Goal: Task Accomplishment & Management: Complete application form

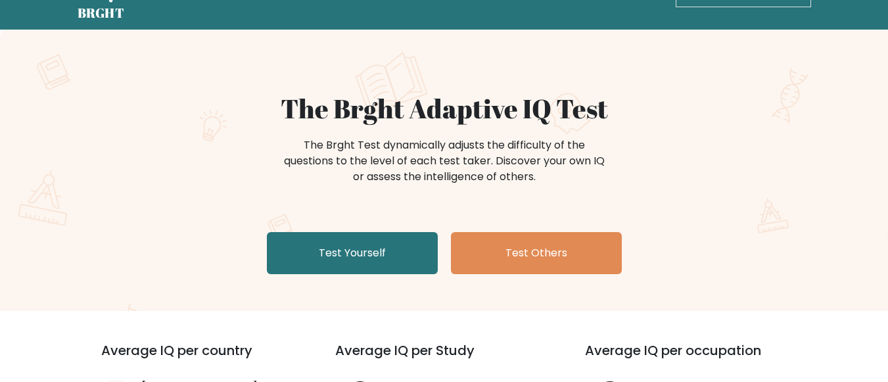
scroll to position [66, 0]
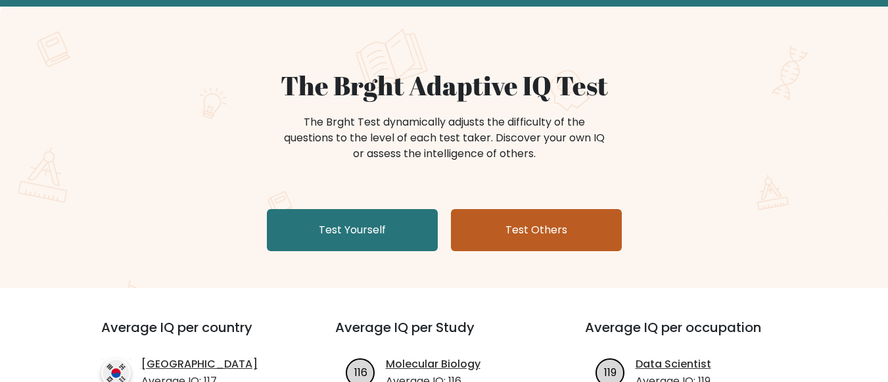
click at [502, 212] on link "Test Others" at bounding box center [536, 230] width 171 height 42
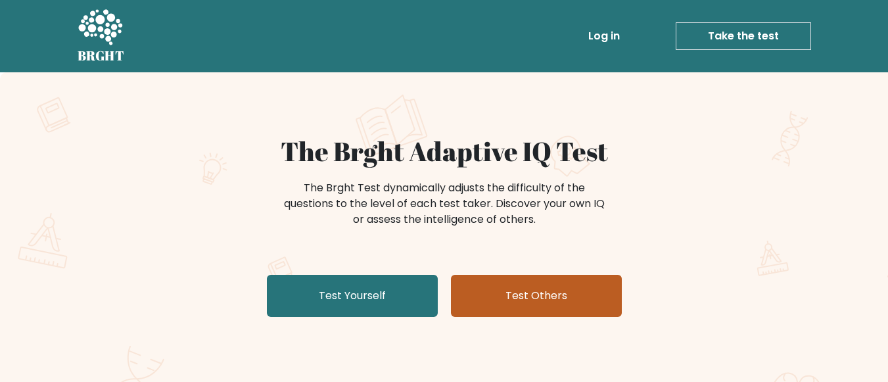
click at [531, 314] on link "Test Others" at bounding box center [536, 296] width 171 height 42
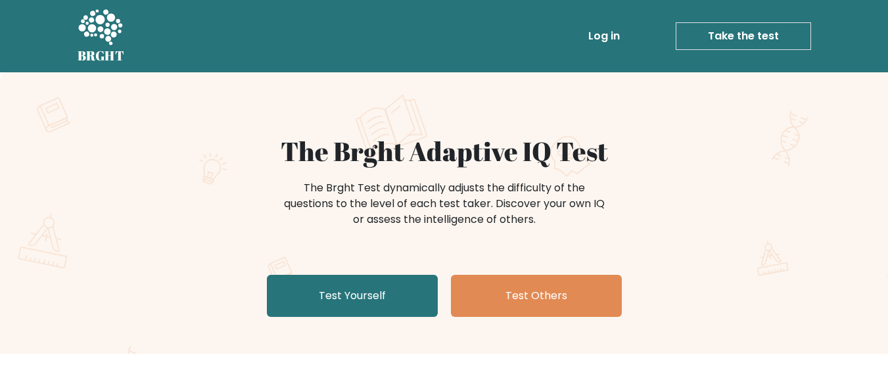
click at [348, 308] on link "Test Yourself" at bounding box center [352, 296] width 171 height 42
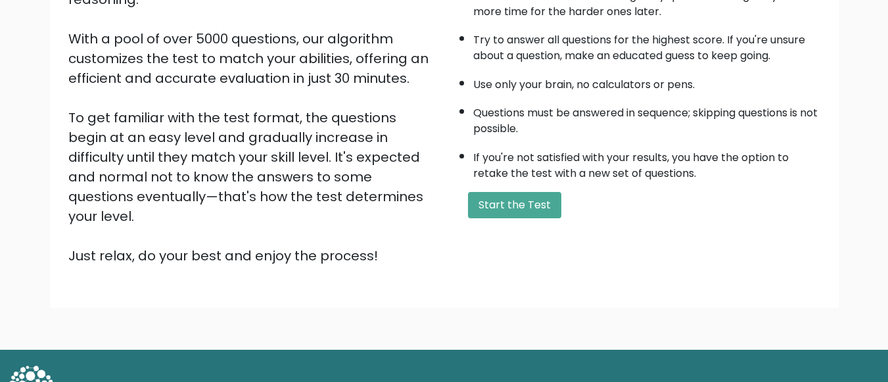
scroll to position [220, 0]
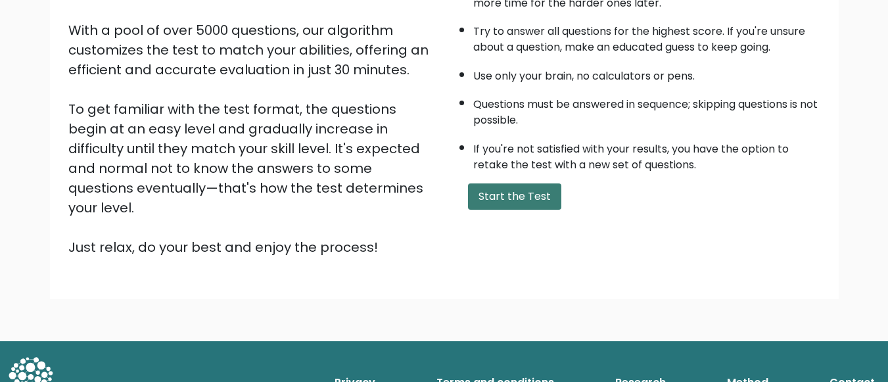
click at [500, 195] on button "Start the Test" at bounding box center [514, 196] width 93 height 26
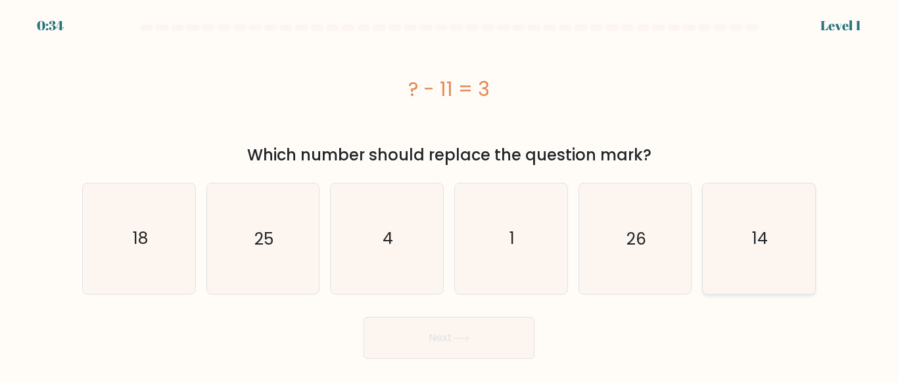
click at [752, 235] on icon "14" at bounding box center [759, 238] width 110 height 110
click at [450, 195] on input "f. 14" at bounding box center [449, 192] width 1 height 3
radio input "true"
click at [415, 330] on button "Next" at bounding box center [449, 338] width 171 height 42
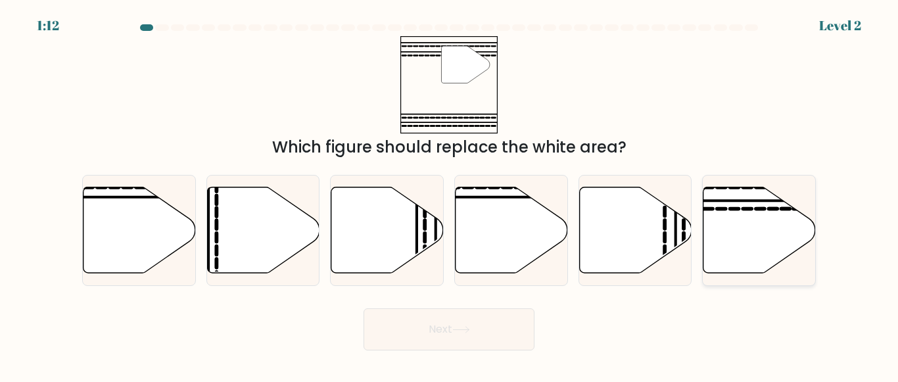
click at [746, 208] on icon at bounding box center [748, 208] width 9 height 0
click at [450, 195] on input "f." at bounding box center [449, 192] width 1 height 3
radio input "true"
click at [381, 342] on button "Next" at bounding box center [449, 329] width 171 height 42
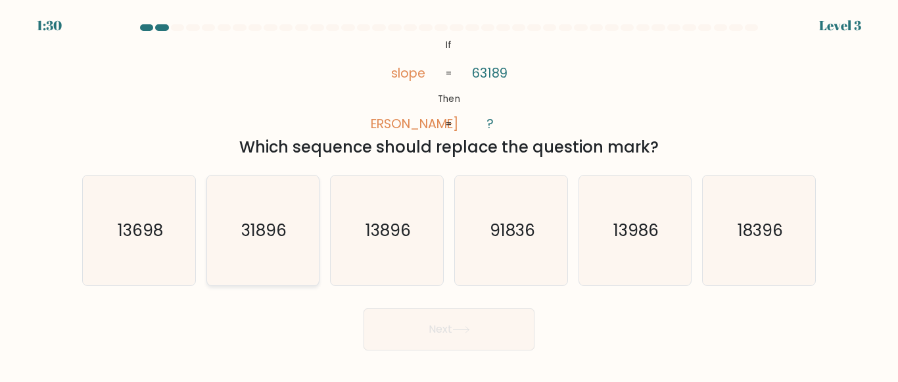
click at [291, 212] on icon "31896" at bounding box center [263, 231] width 110 height 110
click at [449, 195] on input "b. 31896" at bounding box center [449, 192] width 1 height 3
radio input "true"
click at [371, 295] on form "If ?" at bounding box center [449, 187] width 898 height 326
click at [373, 319] on button "Next" at bounding box center [449, 329] width 171 height 42
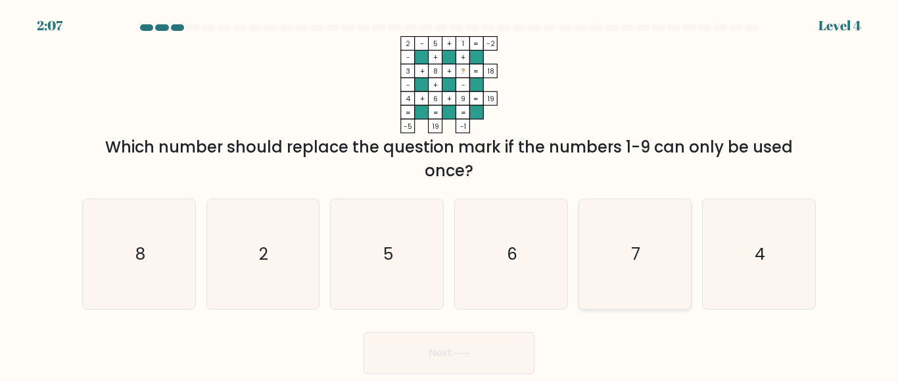
click at [615, 251] on icon "7" at bounding box center [635, 254] width 110 height 110
click at [450, 195] on input "e. 7" at bounding box center [449, 192] width 1 height 3
radio input "true"
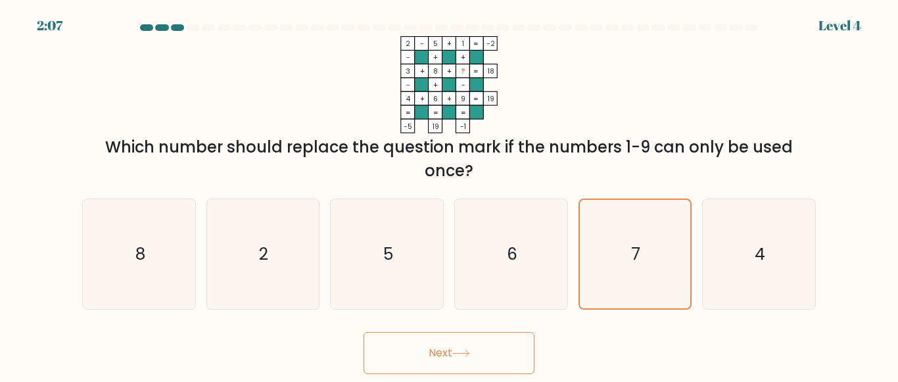
click at [455, 348] on button "Next" at bounding box center [449, 353] width 171 height 42
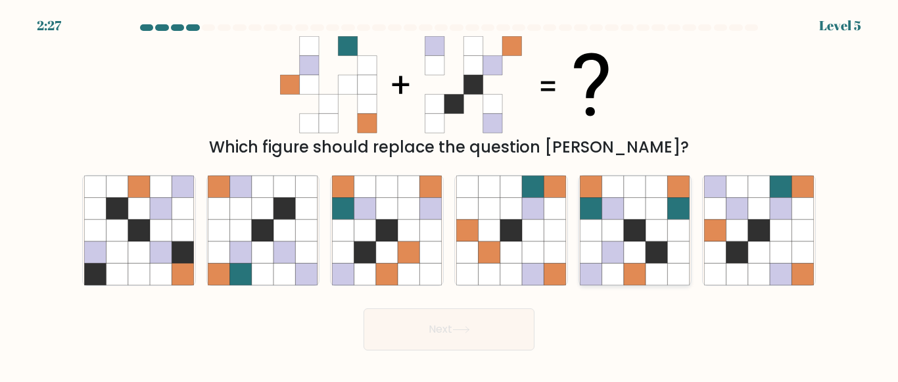
click at [615, 254] on icon at bounding box center [613, 252] width 22 height 22
click at [450, 195] on input "e." at bounding box center [449, 192] width 1 height 3
radio input "true"
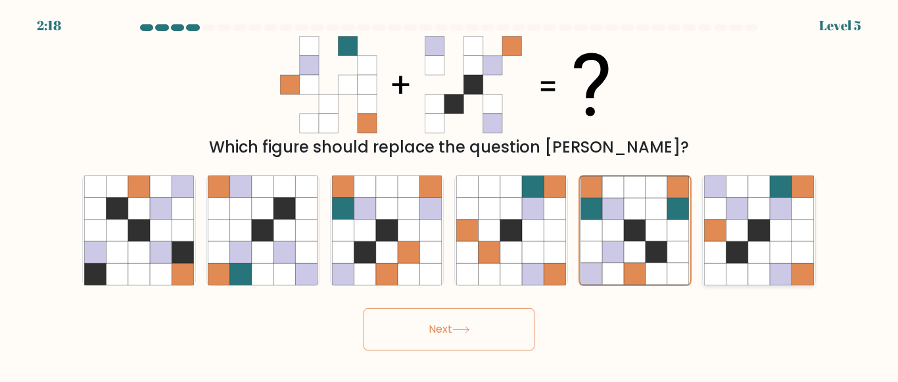
click at [785, 205] on icon at bounding box center [781, 208] width 22 height 22
click at [450, 195] on input "f." at bounding box center [449, 192] width 1 height 3
radio input "true"
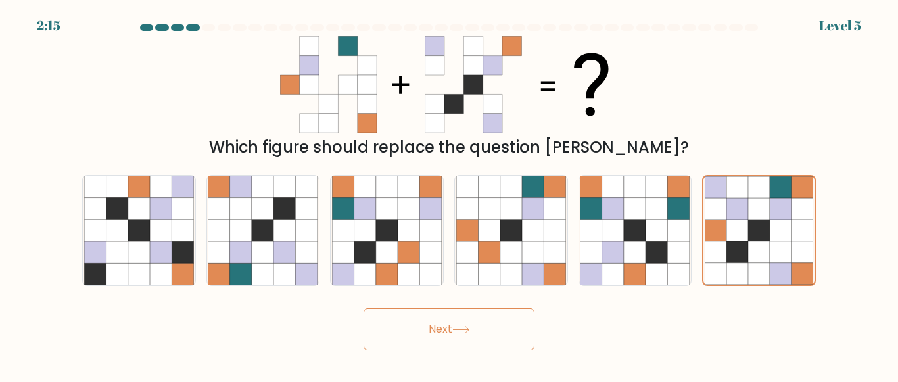
click at [478, 320] on button "Next" at bounding box center [449, 329] width 171 height 42
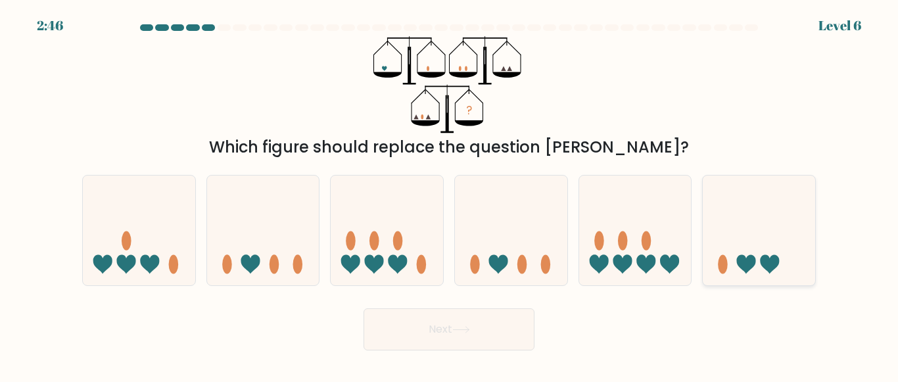
click at [780, 231] on icon at bounding box center [759, 230] width 112 height 93
click at [450, 195] on input "f." at bounding box center [449, 192] width 1 height 3
radio input "true"
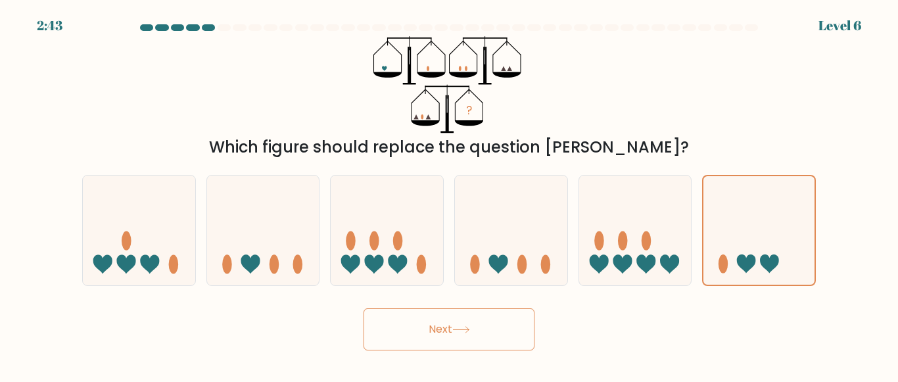
click at [506, 319] on button "Next" at bounding box center [449, 329] width 171 height 42
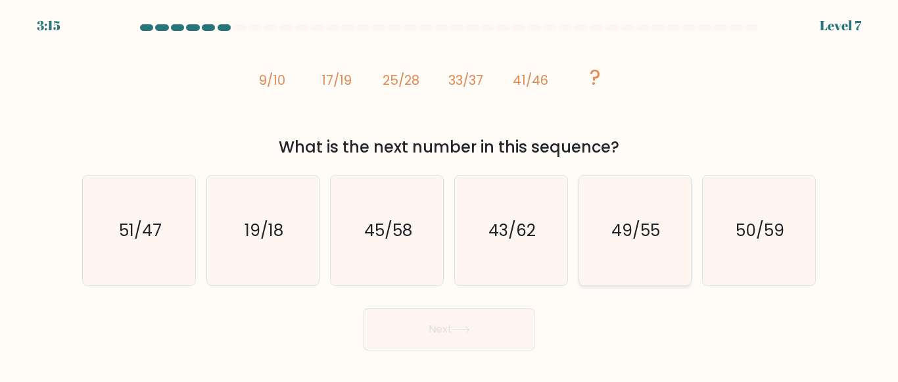
click at [625, 265] on icon "49/55" at bounding box center [635, 231] width 110 height 110
click at [450, 195] on input "e. 49/55" at bounding box center [449, 192] width 1 height 3
radio input "true"
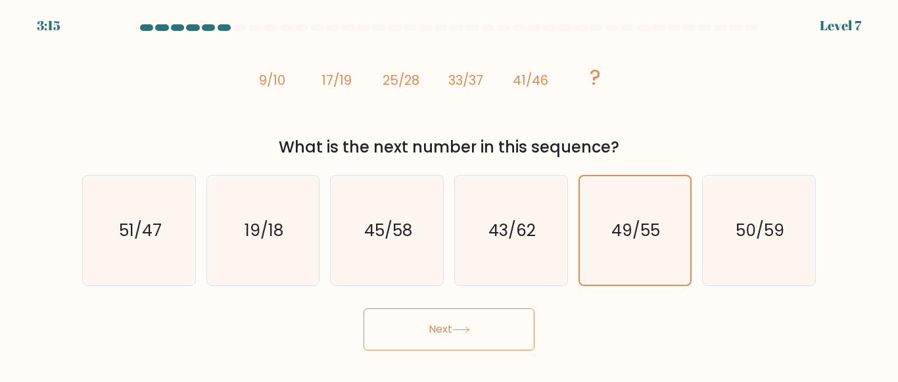
click at [493, 347] on button "Next" at bounding box center [449, 329] width 171 height 42
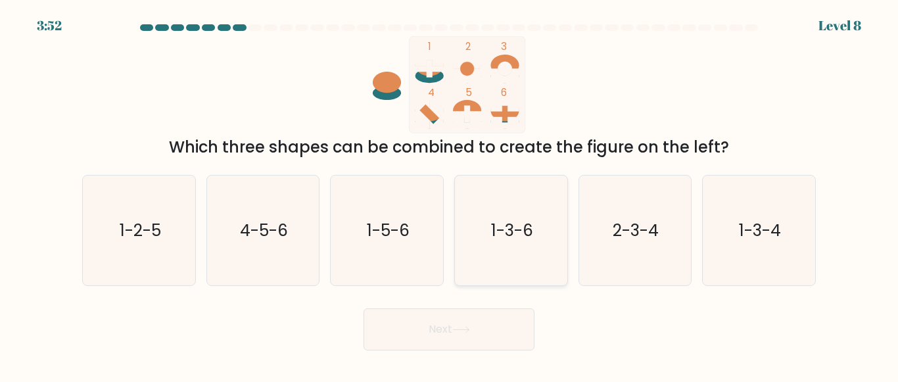
click at [517, 249] on icon "1-3-6" at bounding box center [511, 231] width 110 height 110
click at [450, 195] on input "d. 1-3-6" at bounding box center [449, 192] width 1 height 3
radio input "true"
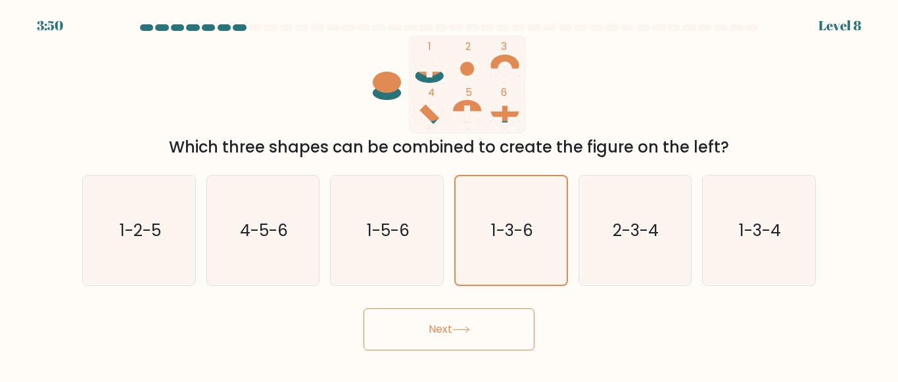
click at [460, 334] on button "Next" at bounding box center [449, 329] width 171 height 42
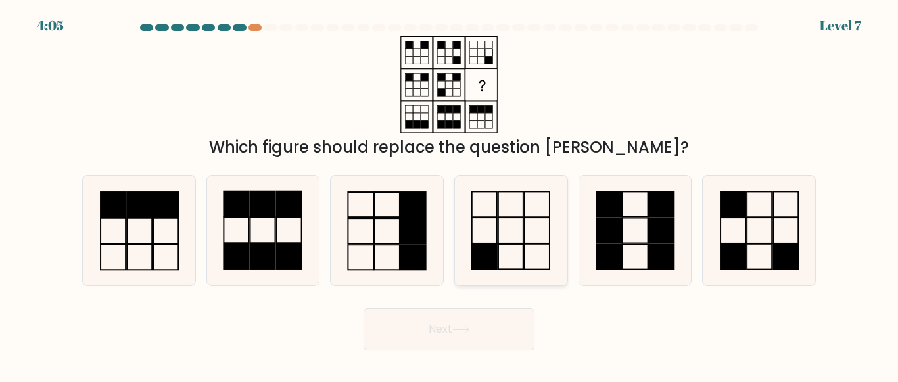
click at [518, 214] on icon at bounding box center [511, 231] width 110 height 110
click at [450, 195] on input "d." at bounding box center [449, 192] width 1 height 3
radio input "true"
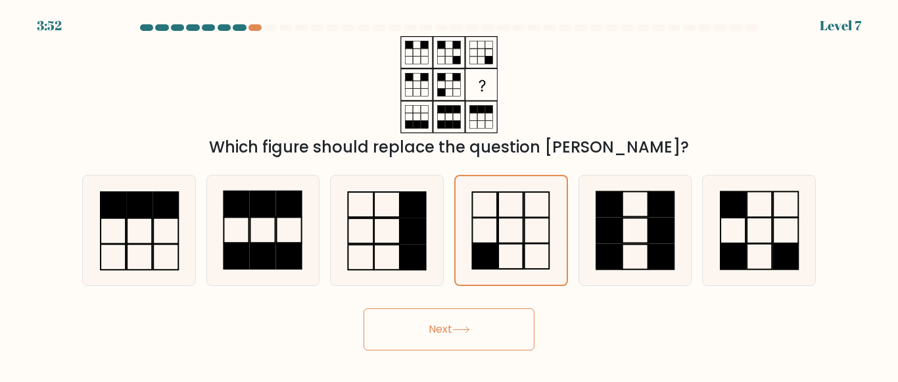
click at [401, 314] on button "Next" at bounding box center [449, 329] width 171 height 42
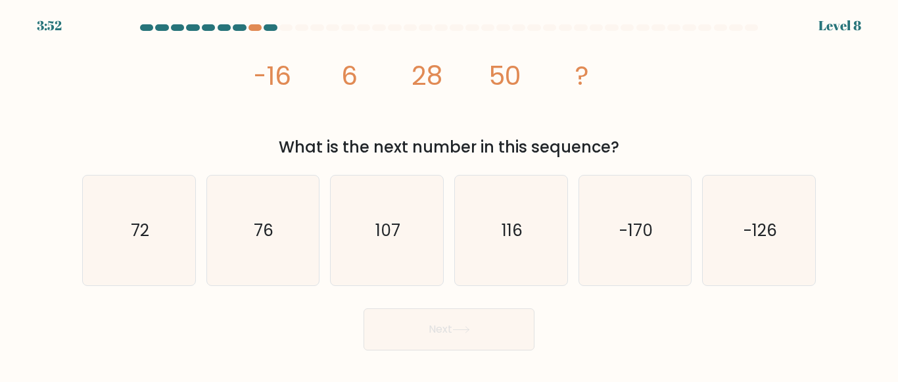
click at [412, 320] on button "Next" at bounding box center [449, 329] width 171 height 42
click at [155, 211] on icon "72" at bounding box center [139, 231] width 110 height 110
click at [449, 195] on input "a. 72" at bounding box center [449, 192] width 1 height 3
radio input "true"
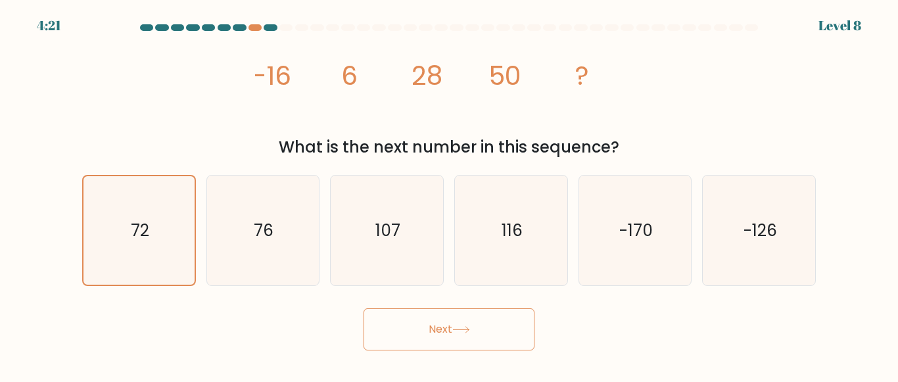
click at [387, 308] on div "Next" at bounding box center [449, 326] width 750 height 49
click at [397, 313] on button "Next" at bounding box center [449, 329] width 171 height 42
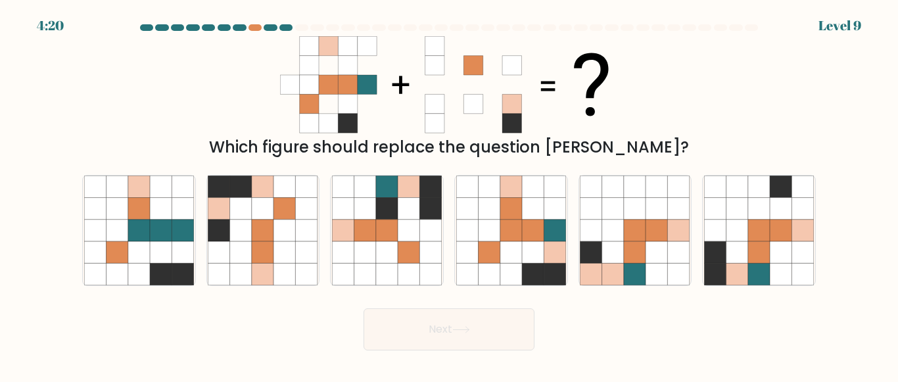
click at [402, 351] on body "4:20 Level 9" at bounding box center [449, 191] width 898 height 382
click at [146, 270] on icon at bounding box center [139, 274] width 22 height 22
click at [449, 195] on input "a." at bounding box center [449, 192] width 1 height 3
radio input "true"
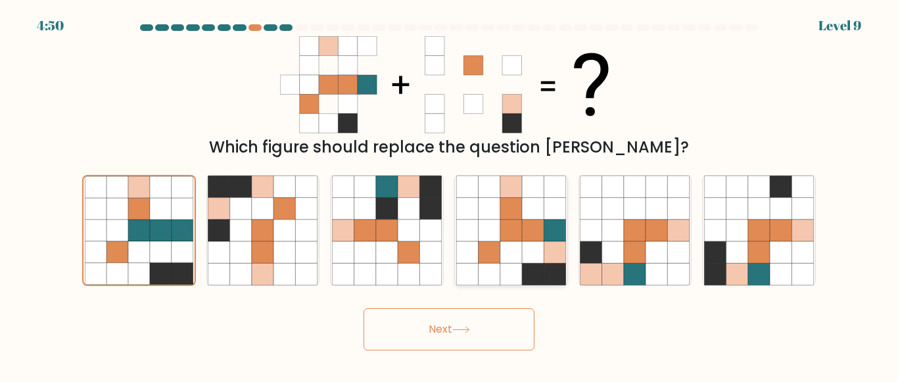
click at [508, 268] on icon at bounding box center [511, 274] width 22 height 22
click at [450, 195] on input "d." at bounding box center [449, 192] width 1 height 3
radio input "true"
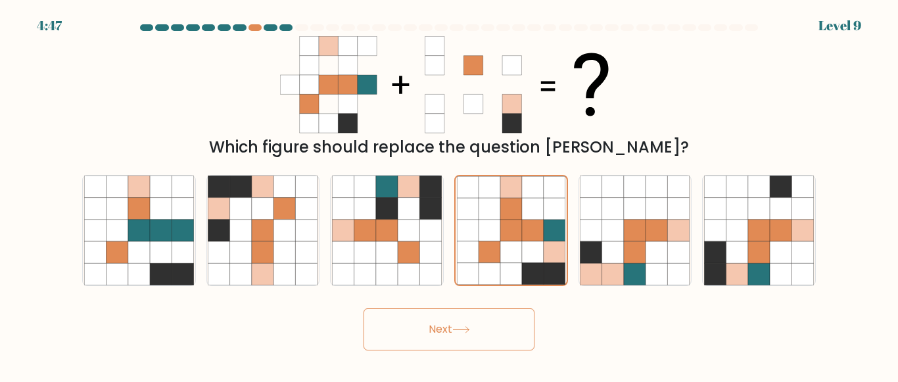
click at [440, 343] on button "Next" at bounding box center [449, 329] width 171 height 42
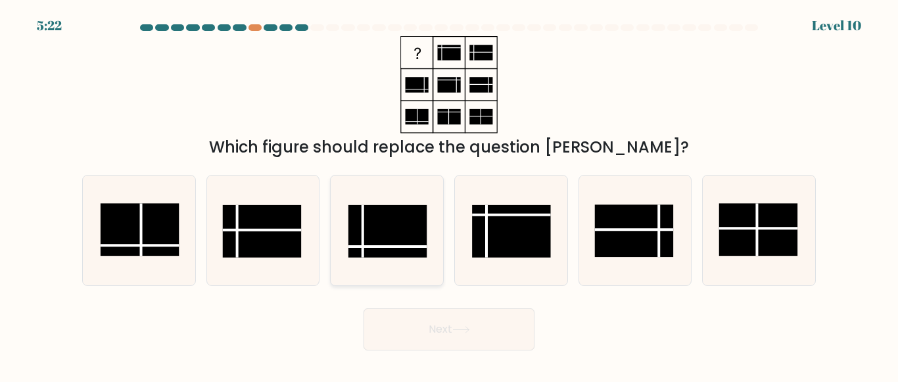
click at [379, 279] on icon at bounding box center [387, 231] width 110 height 110
click at [449, 195] on input "c." at bounding box center [449, 192] width 1 height 3
radio input "true"
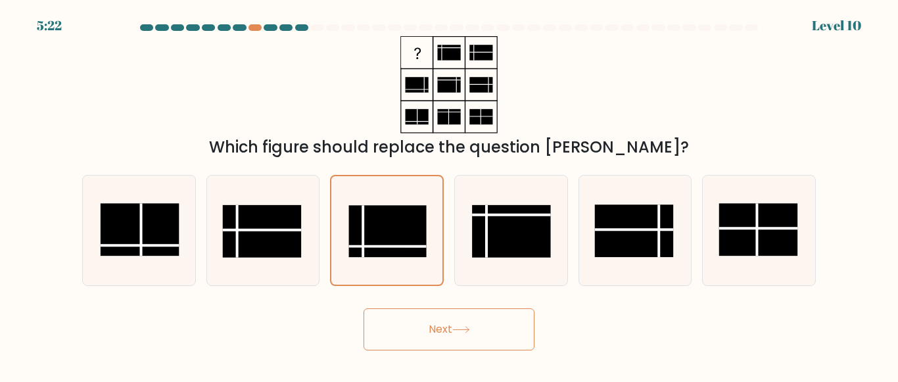
click at [416, 324] on button "Next" at bounding box center [449, 329] width 171 height 42
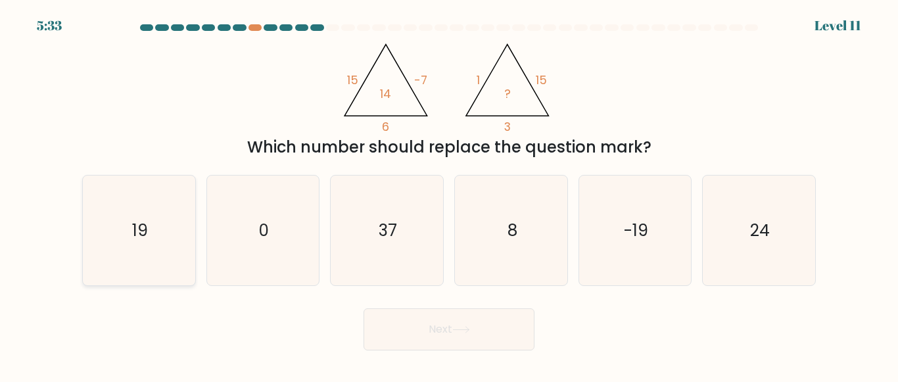
click at [95, 243] on icon "19" at bounding box center [139, 231] width 110 height 110
click at [449, 195] on input "a. 19" at bounding box center [449, 192] width 1 height 3
radio input "true"
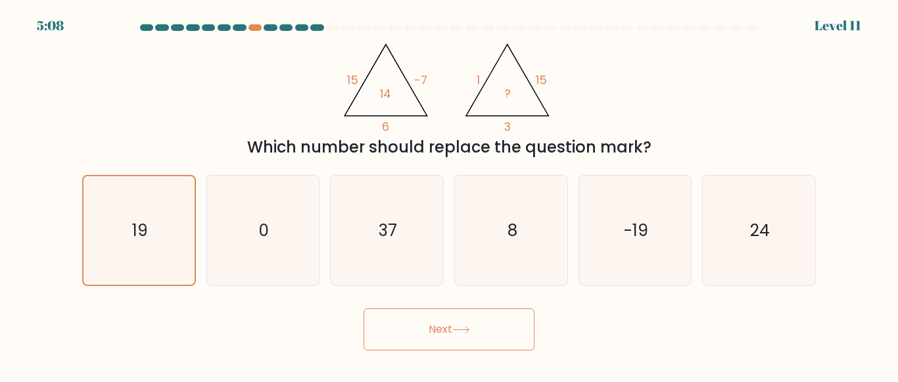
click at [458, 348] on button "Next" at bounding box center [449, 329] width 171 height 42
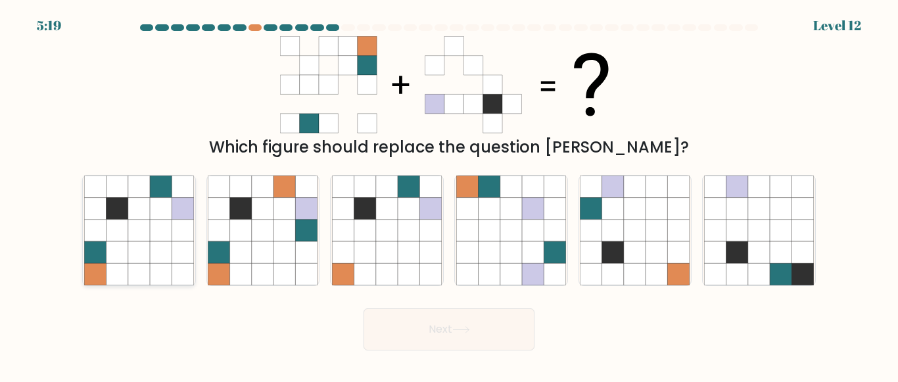
click at [107, 220] on icon at bounding box center [117, 231] width 22 height 22
click at [449, 195] on input "a." at bounding box center [449, 192] width 1 height 3
radio input "true"
click at [441, 327] on button "Next" at bounding box center [449, 329] width 171 height 42
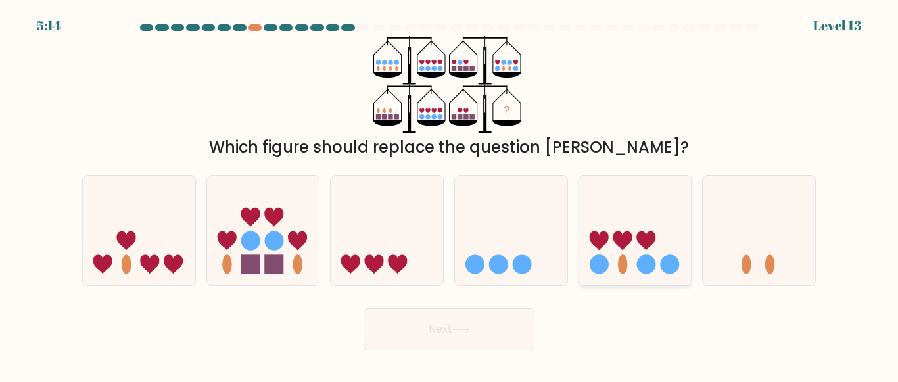
click at [625, 236] on icon at bounding box center [622, 240] width 19 height 19
click at [450, 195] on input "e." at bounding box center [449, 192] width 1 height 3
radio input "true"
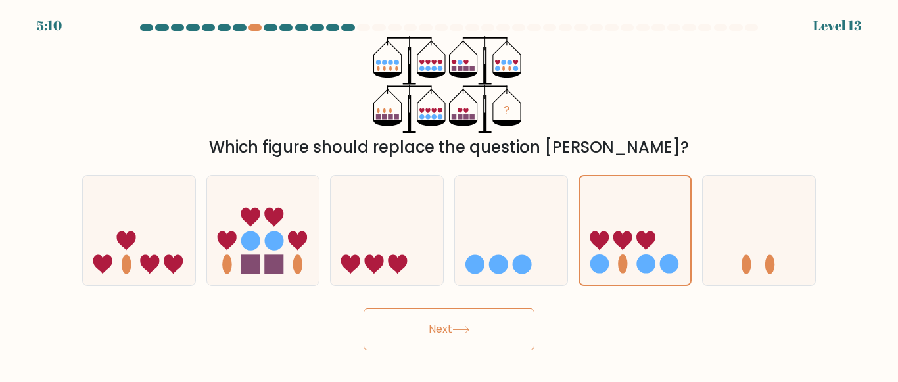
click at [415, 334] on button "Next" at bounding box center [449, 329] width 171 height 42
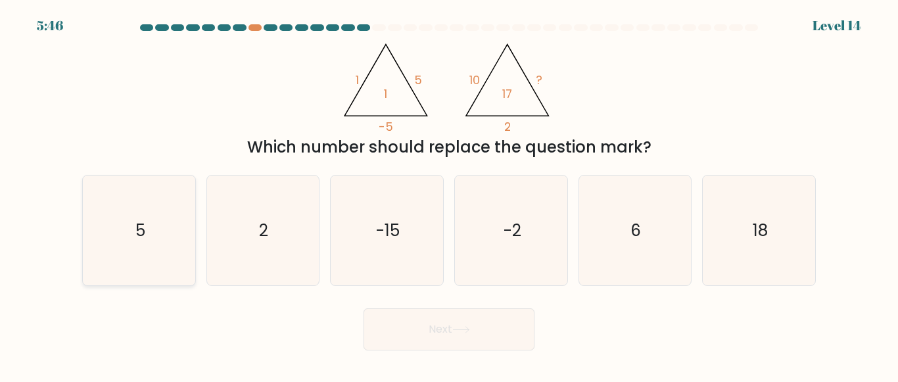
click at [157, 229] on icon "5" at bounding box center [139, 231] width 110 height 110
click at [449, 195] on input "a. 5" at bounding box center [449, 192] width 1 height 3
radio input "true"
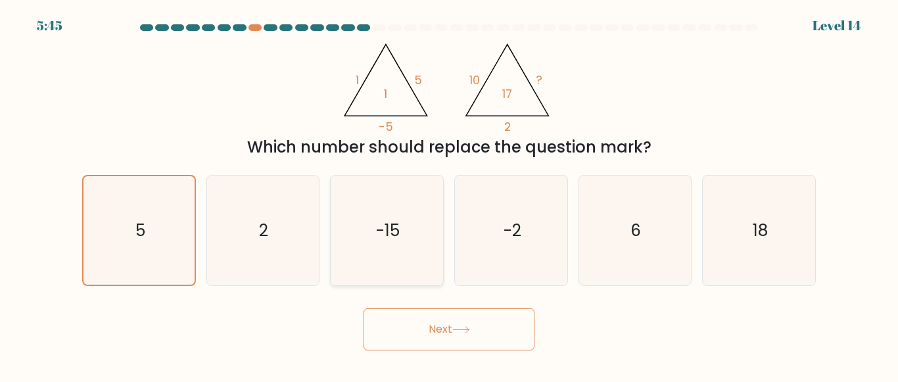
click at [377, 283] on icon "-15" at bounding box center [387, 231] width 110 height 110
click at [449, 195] on input "c. -15" at bounding box center [449, 192] width 1 height 3
radio input "true"
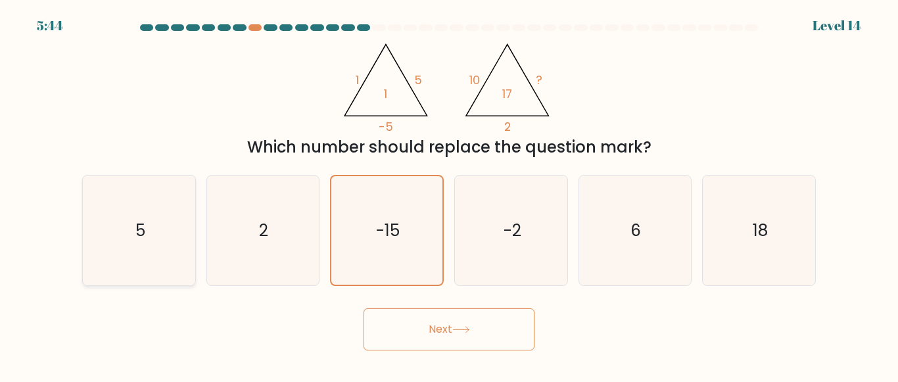
click at [91, 252] on icon "5" at bounding box center [139, 231] width 110 height 110
click at [449, 195] on input "a. 5" at bounding box center [449, 192] width 1 height 3
radio input "true"
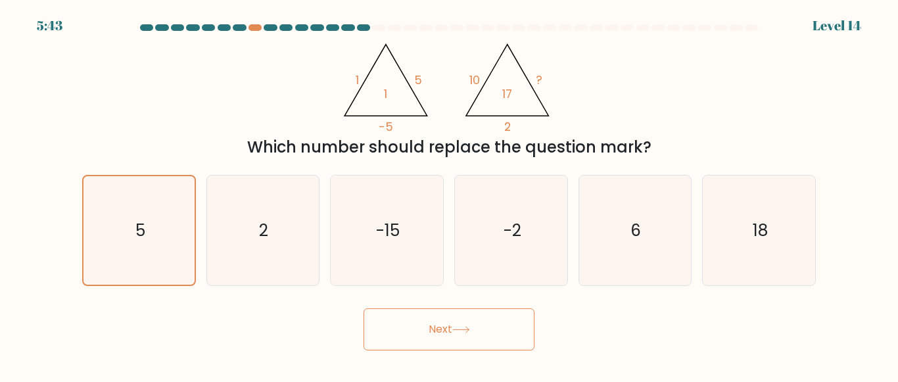
click at [385, 327] on button "Next" at bounding box center [449, 329] width 171 height 42
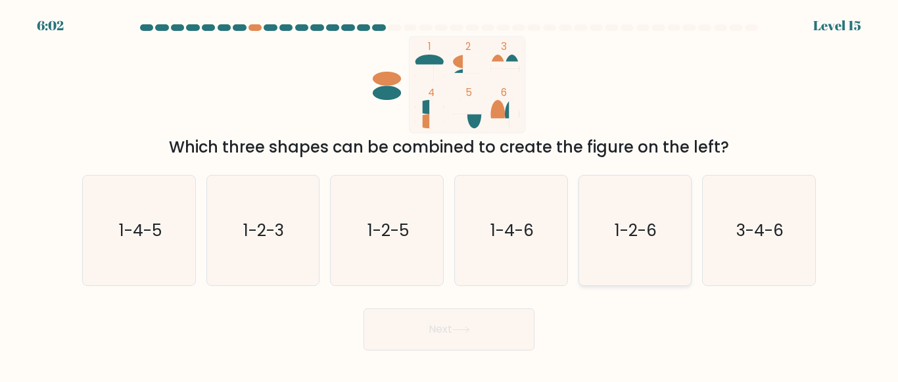
click at [672, 235] on icon "1-2-6" at bounding box center [635, 231] width 110 height 110
click at [450, 195] on input "e. 1-2-6" at bounding box center [449, 192] width 1 height 3
radio input "true"
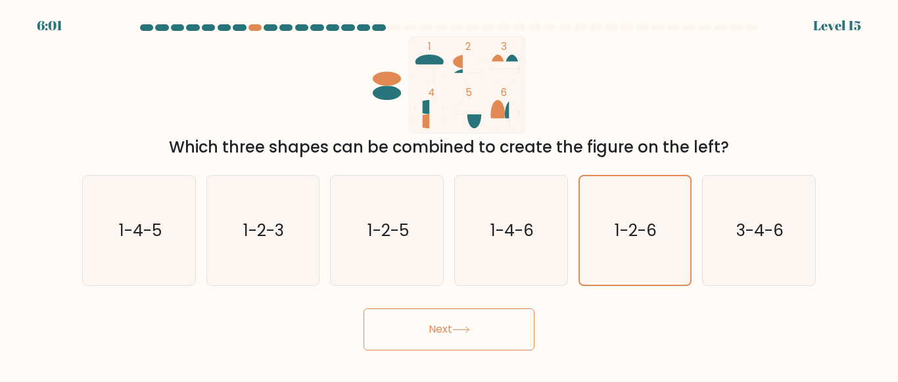
click at [411, 314] on button "Next" at bounding box center [449, 329] width 171 height 42
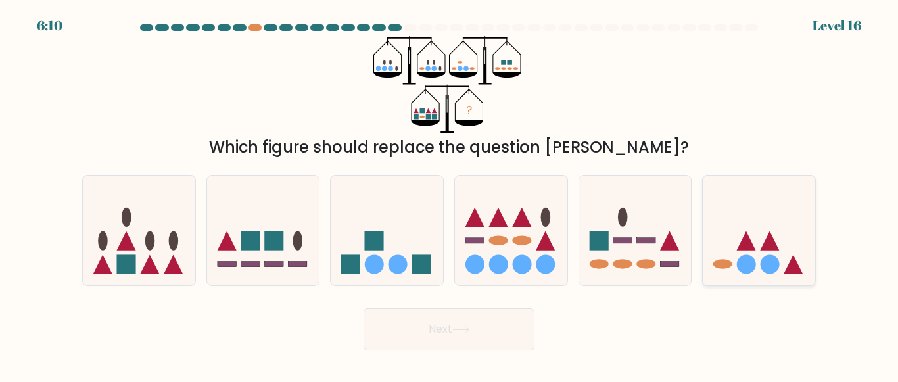
click at [737, 254] on icon at bounding box center [759, 230] width 112 height 93
click at [450, 195] on input "f." at bounding box center [449, 192] width 1 height 3
radio input "true"
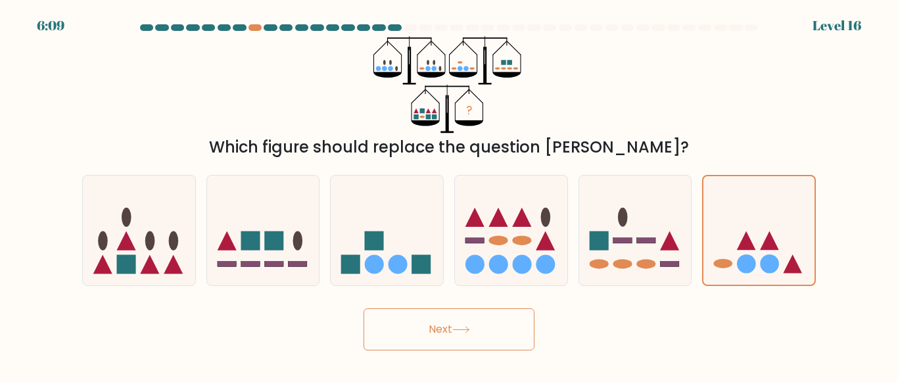
click at [490, 324] on button "Next" at bounding box center [449, 329] width 171 height 42
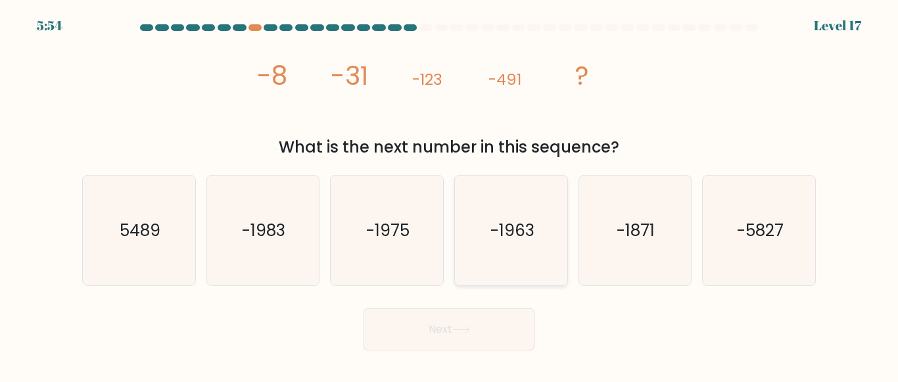
click at [520, 264] on icon "-1963" at bounding box center [511, 231] width 110 height 110
click at [450, 195] on input "d. -1963" at bounding box center [449, 192] width 1 height 3
radio input "true"
click at [489, 329] on button "Next" at bounding box center [449, 329] width 171 height 42
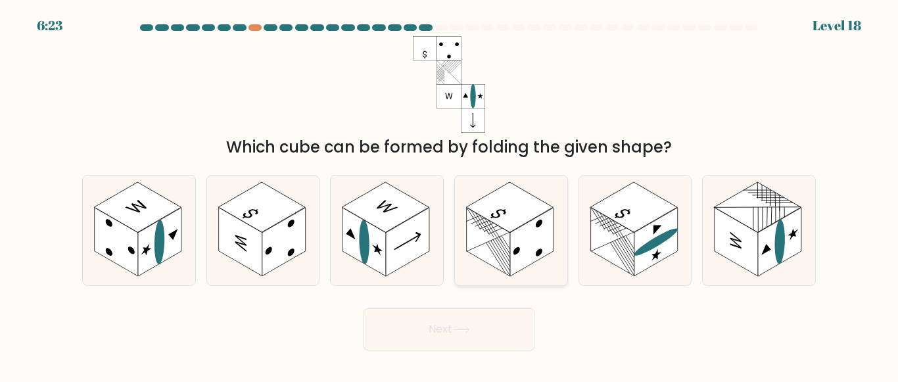
click at [498, 191] on rect at bounding box center [509, 207] width 87 height 50
click at [450, 191] on input "d." at bounding box center [449, 192] width 1 height 3
radio input "true"
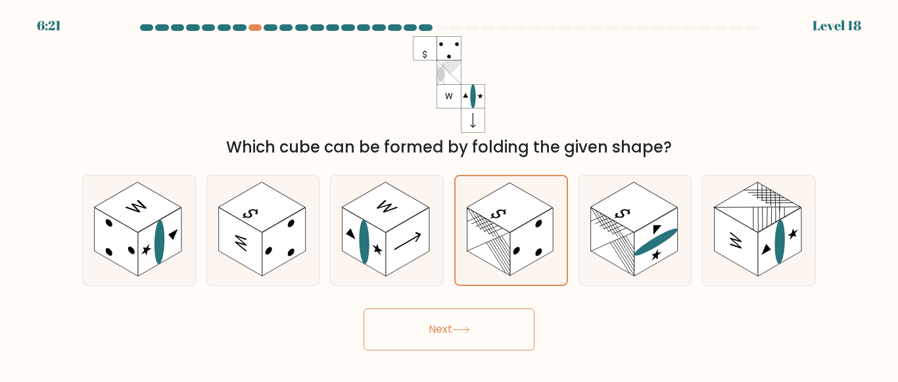
click at [389, 329] on button "Next" at bounding box center [449, 329] width 171 height 42
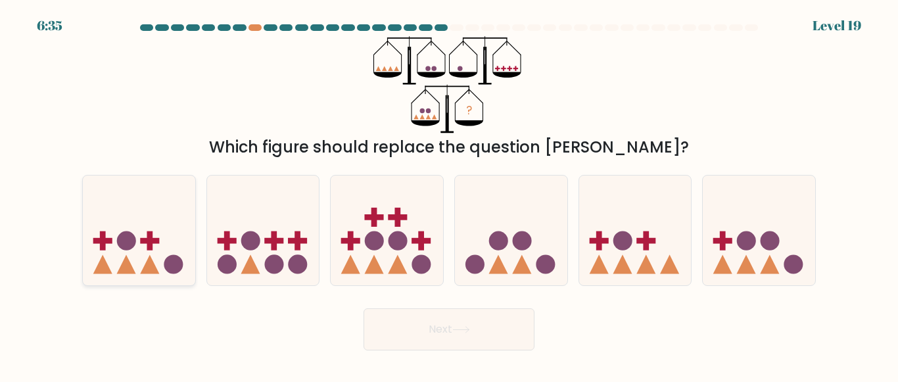
click at [174, 229] on icon at bounding box center [139, 230] width 112 height 93
click at [449, 195] on input "a." at bounding box center [449, 192] width 1 height 3
radio input "true"
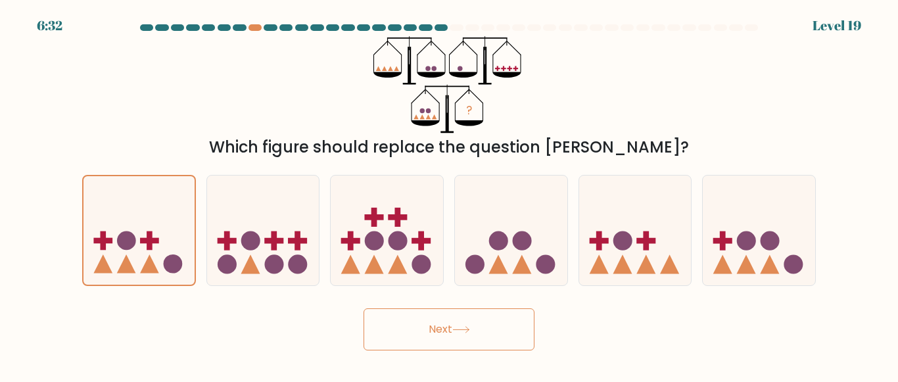
click at [462, 327] on icon at bounding box center [461, 329] width 18 height 7
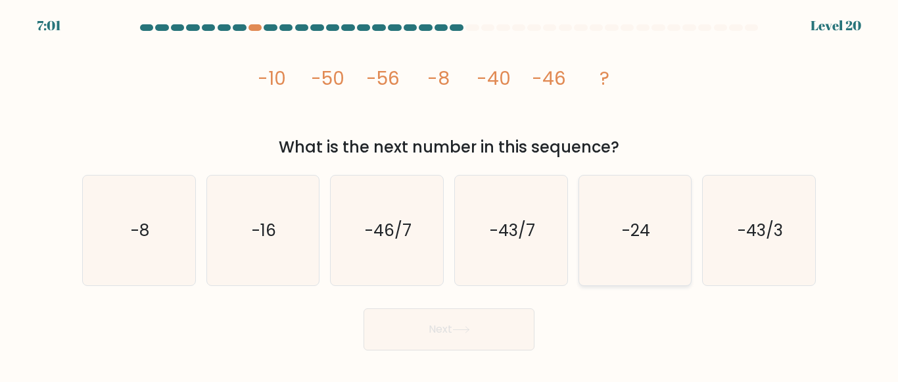
click at [600, 250] on icon "-24" at bounding box center [635, 231] width 110 height 110
click at [450, 195] on input "e. -24" at bounding box center [449, 192] width 1 height 3
radio input "true"
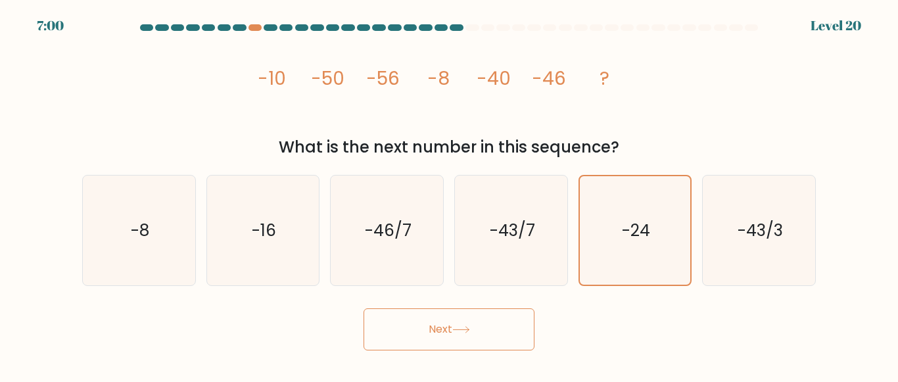
click at [487, 329] on button "Next" at bounding box center [449, 329] width 171 height 42
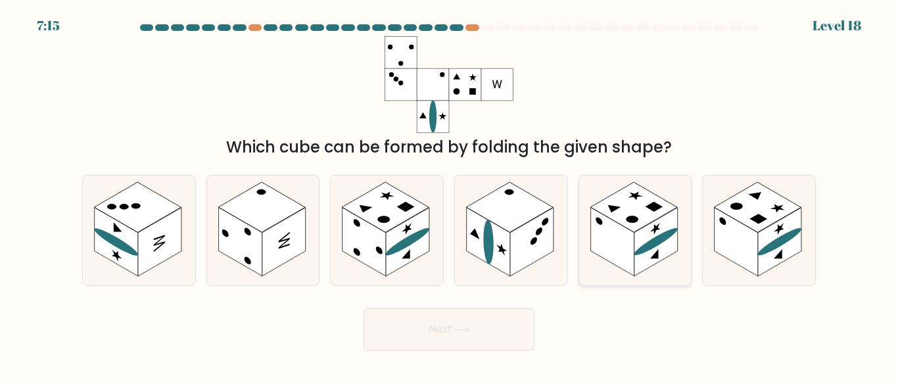
click at [612, 199] on rect at bounding box center [633, 207] width 87 height 50
click at [450, 195] on input "e." at bounding box center [449, 192] width 1 height 3
radio input "true"
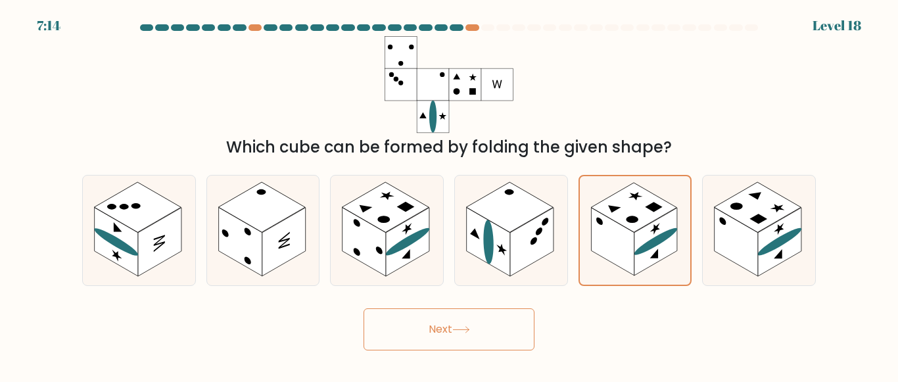
click at [452, 347] on button "Next" at bounding box center [449, 329] width 171 height 42
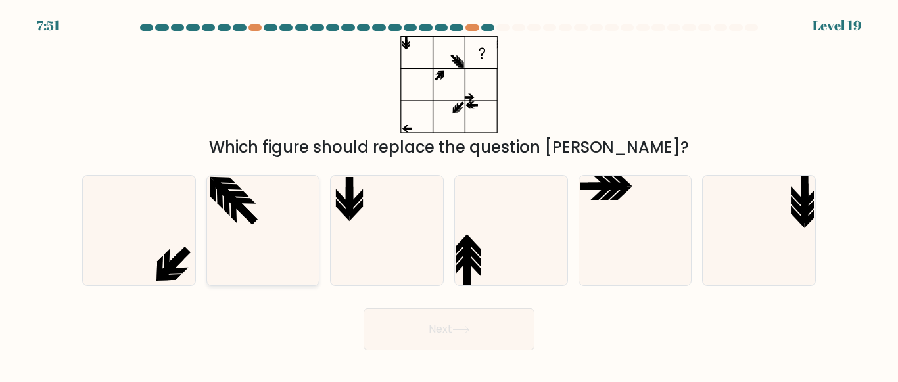
click at [293, 249] on icon at bounding box center [263, 231] width 110 height 110
click at [449, 195] on input "b." at bounding box center [449, 192] width 1 height 3
radio input "true"
click at [401, 236] on icon at bounding box center [387, 231] width 110 height 110
click at [449, 195] on input "c." at bounding box center [449, 192] width 1 height 3
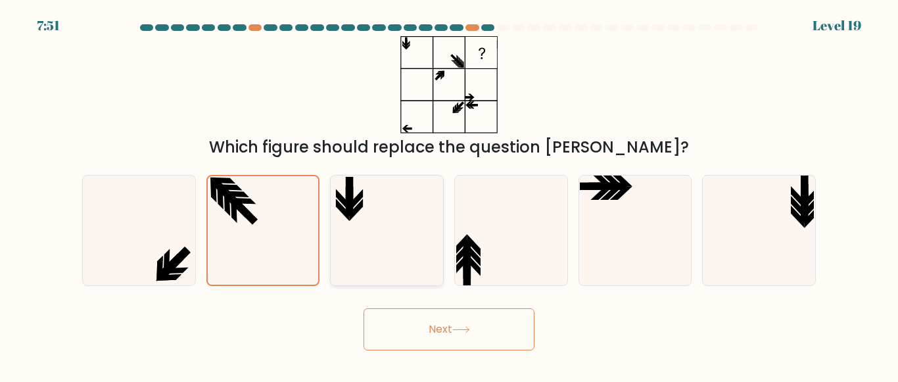
radio input "true"
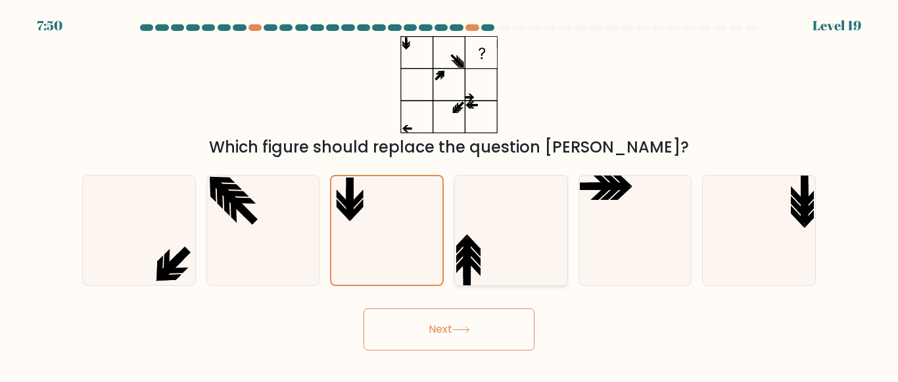
click at [523, 200] on icon at bounding box center [511, 231] width 110 height 110
click at [450, 195] on input "d." at bounding box center [449, 192] width 1 height 3
radio input "true"
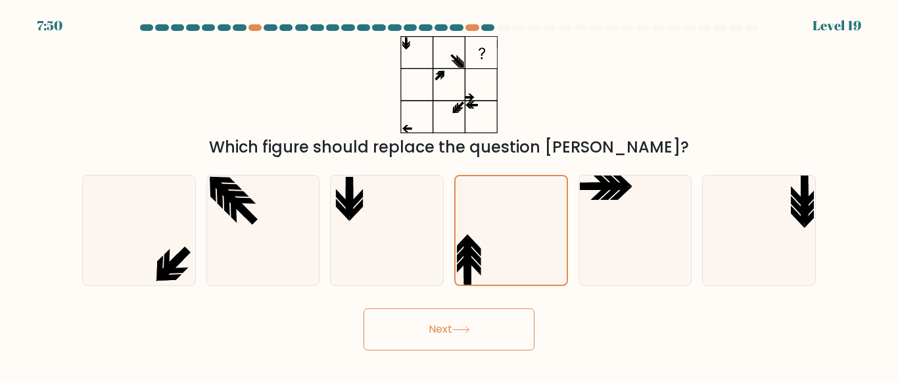
drag, startPoint x: 707, startPoint y: 138, endPoint x: 693, endPoint y: 153, distance: 20.5
click at [703, 138] on div "Which figure should replace the question mark?" at bounding box center [449, 147] width 718 height 24
click at [809, 195] on icon at bounding box center [759, 231] width 110 height 110
click at [450, 195] on input "f." at bounding box center [449, 192] width 1 height 3
radio input "true"
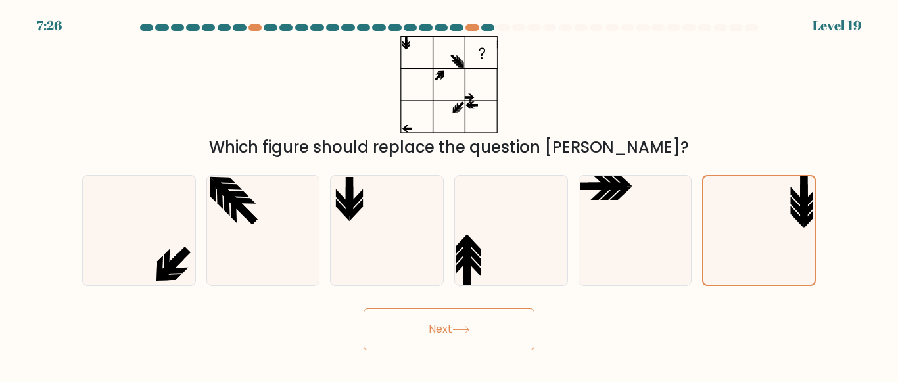
click at [395, 322] on button "Next" at bounding box center [449, 329] width 171 height 42
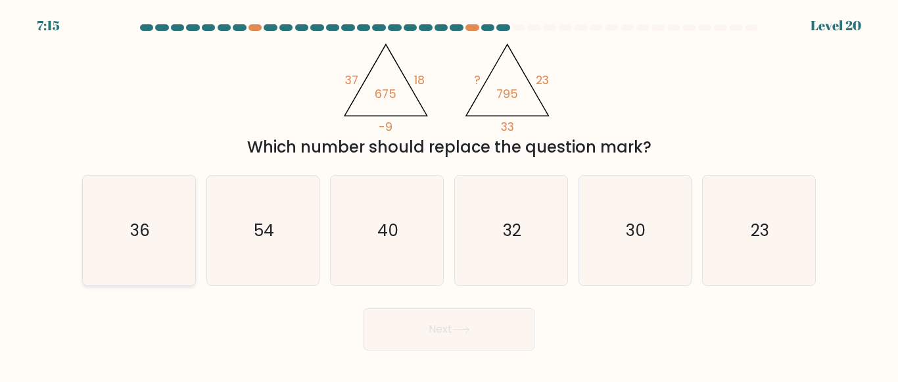
click at [165, 212] on icon "36" at bounding box center [139, 231] width 110 height 110
click at [449, 195] on input "a. 36" at bounding box center [449, 192] width 1 height 3
radio input "true"
click at [412, 342] on button "Next" at bounding box center [449, 329] width 171 height 42
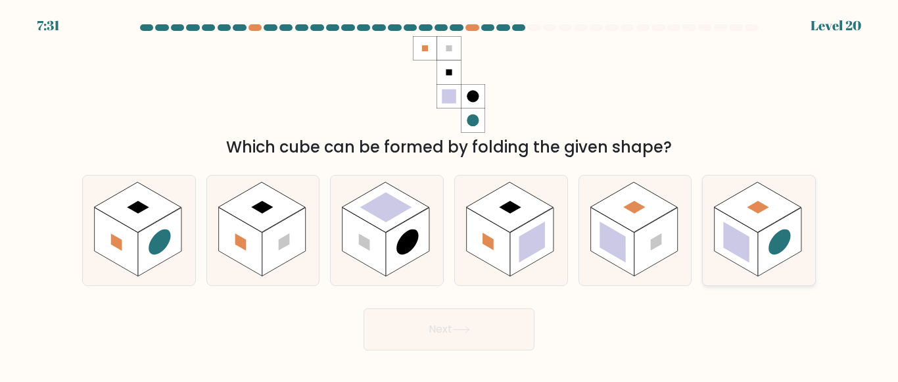
click at [788, 203] on rect at bounding box center [758, 207] width 87 height 50
click at [450, 195] on input "f." at bounding box center [449, 192] width 1 height 3
radio input "true"
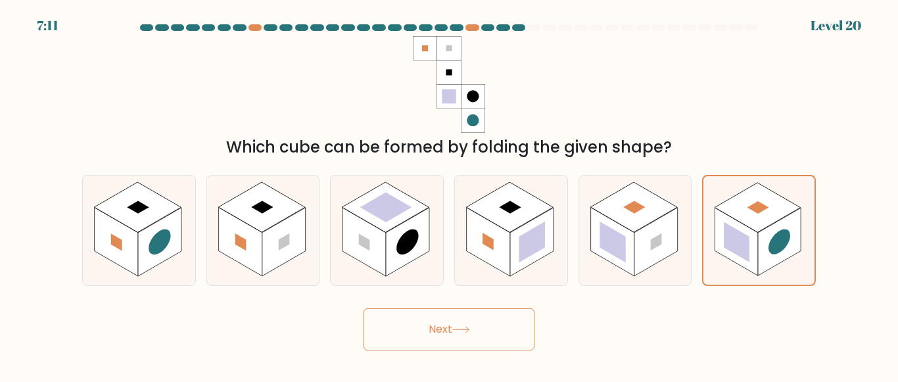
click at [493, 318] on button "Next" at bounding box center [449, 329] width 171 height 42
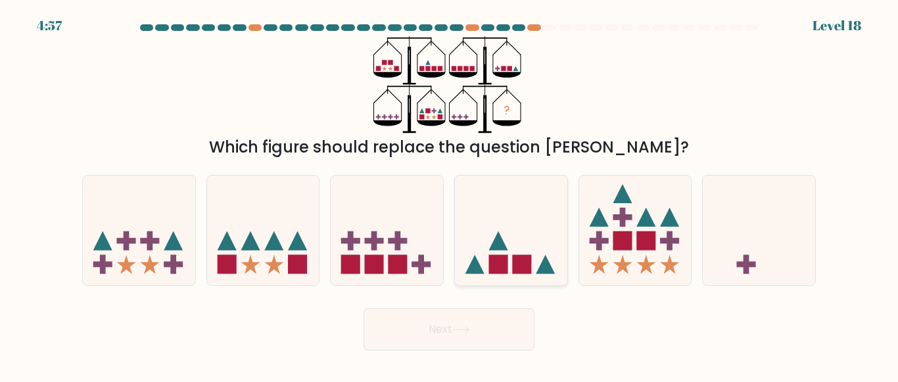
click at [483, 233] on icon at bounding box center [511, 230] width 112 height 93
click at [450, 195] on input "d." at bounding box center [449, 192] width 1 height 3
radio input "true"
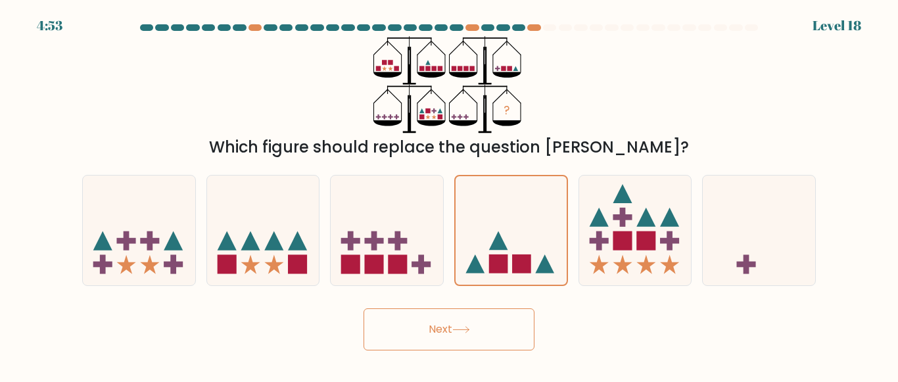
click at [469, 327] on icon at bounding box center [461, 330] width 16 height 6
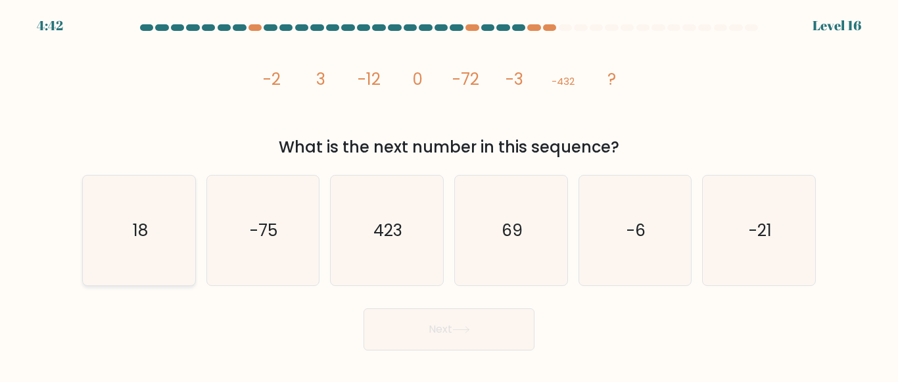
click at [147, 199] on icon "18" at bounding box center [139, 231] width 110 height 110
click at [449, 195] on input "a. 18" at bounding box center [449, 192] width 1 height 3
radio input "true"
click at [489, 346] on button "Next" at bounding box center [449, 329] width 171 height 42
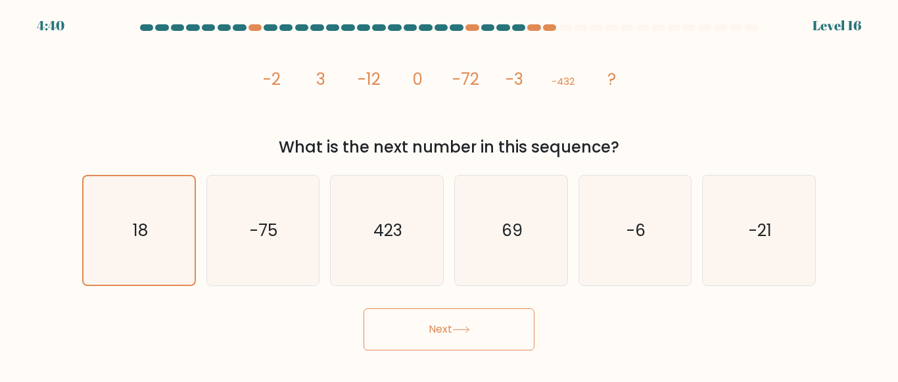
click at [489, 343] on button "Next" at bounding box center [449, 329] width 171 height 42
click at [489, 333] on button "Next" at bounding box center [449, 329] width 171 height 42
click at [482, 336] on button "Next" at bounding box center [449, 329] width 171 height 42
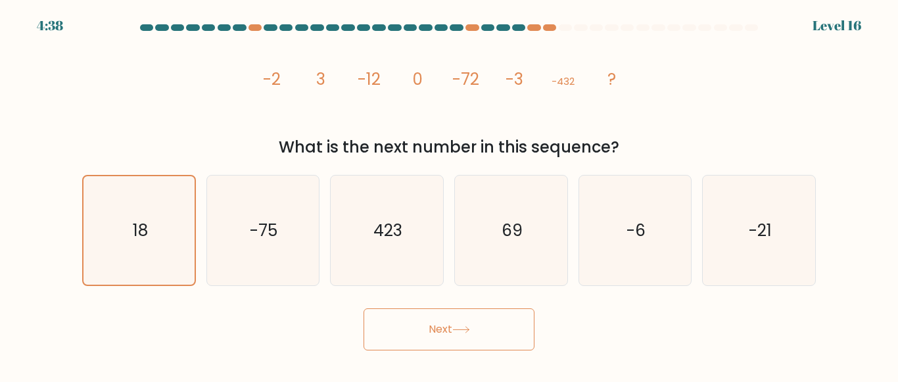
click at [482, 336] on button "Next" at bounding box center [449, 329] width 171 height 42
click at [32, 233] on form at bounding box center [449, 187] width 898 height 326
click at [126, 223] on icon "18" at bounding box center [139, 230] width 108 height 108
click at [449, 195] on input "a. 18" at bounding box center [449, 192] width 1 height 3
click at [218, 211] on div "a. 18 b. -75" at bounding box center [449, 225] width 744 height 122
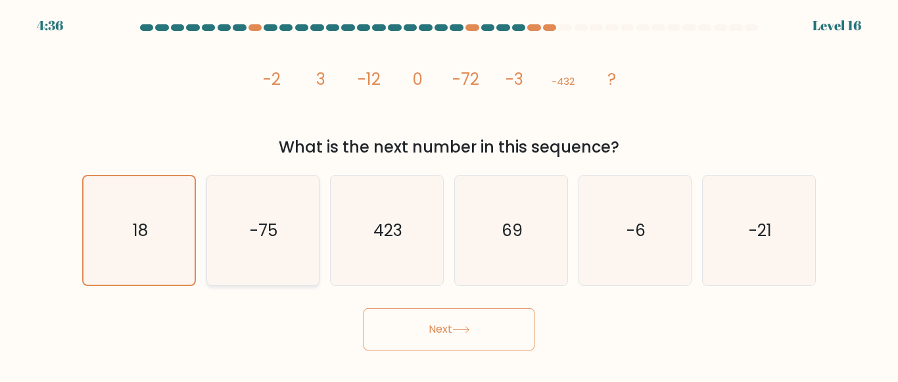
drag, startPoint x: 218, startPoint y: 211, endPoint x: 180, endPoint y: 231, distance: 43.2
click at [218, 212] on icon "-75" at bounding box center [263, 231] width 110 height 110
click at [449, 195] on input "b. -75" at bounding box center [449, 192] width 1 height 3
radio input "true"
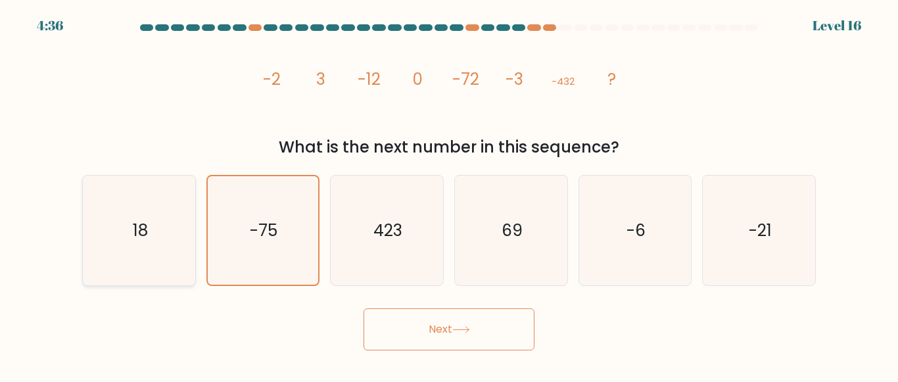
click at [156, 235] on icon "18" at bounding box center [139, 231] width 110 height 110
click at [449, 195] on input "a. 18" at bounding box center [449, 192] width 1 height 3
radio input "true"
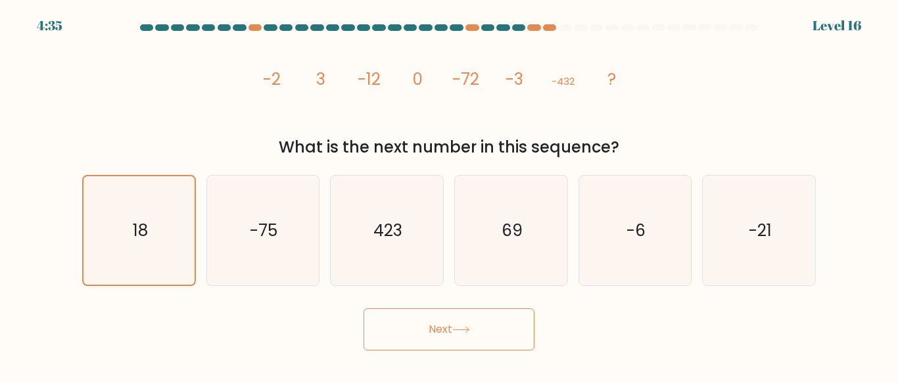
click at [381, 316] on button "Next" at bounding box center [449, 329] width 171 height 42
click at [397, 337] on button "Next" at bounding box center [449, 329] width 171 height 42
click at [534, 268] on icon "69" at bounding box center [511, 231] width 110 height 110
click at [450, 195] on input "d. 69" at bounding box center [449, 192] width 1 height 3
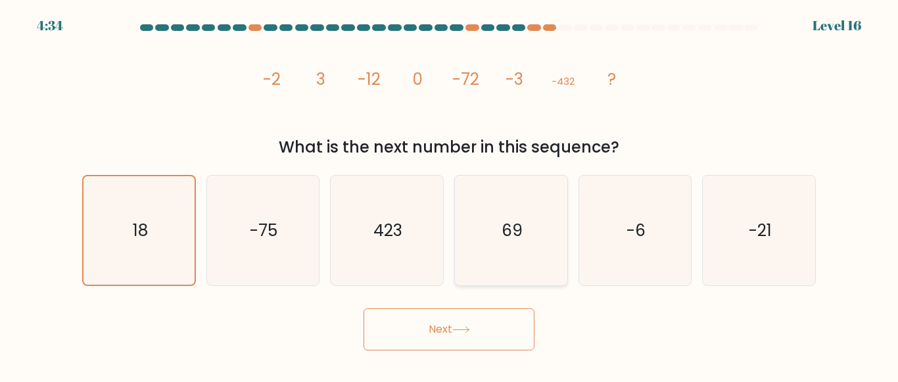
radio input "true"
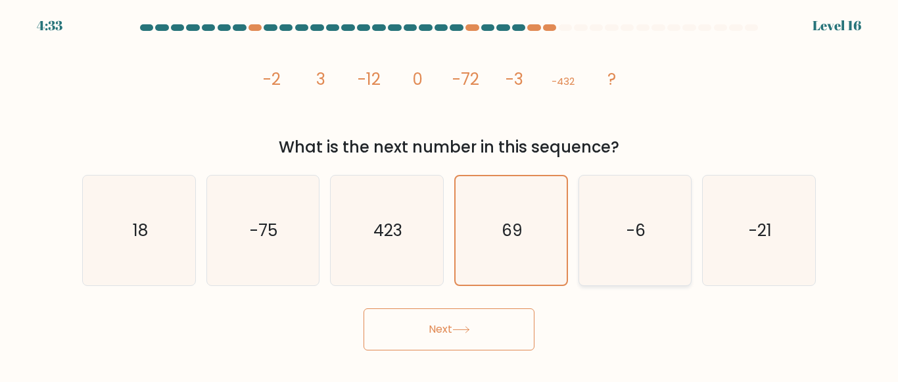
click at [648, 243] on icon "-6" at bounding box center [635, 231] width 110 height 110
click at [450, 195] on input "e. -6" at bounding box center [449, 192] width 1 height 3
radio input "true"
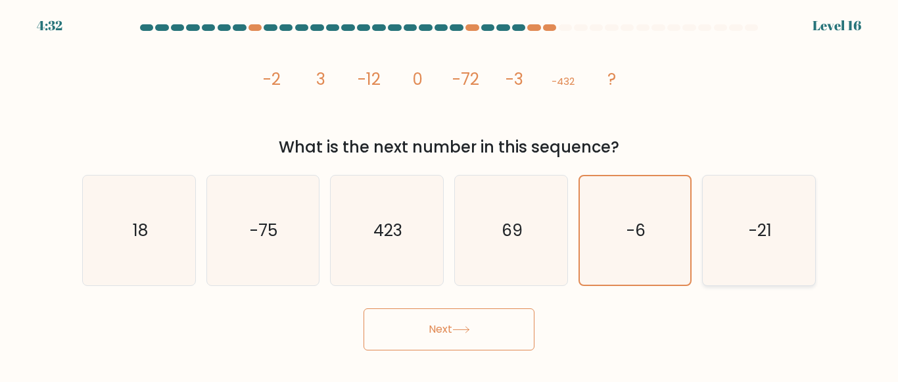
click at [754, 254] on icon "-21" at bounding box center [759, 231] width 110 height 110
click at [450, 195] on input "f. -21" at bounding box center [449, 192] width 1 height 3
radio input "true"
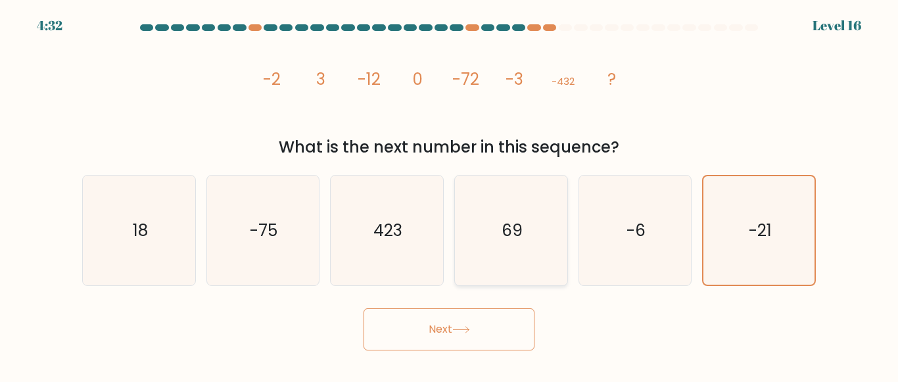
drag, startPoint x: 542, startPoint y: 260, endPoint x: 541, endPoint y: 241, distance: 19.1
click at [544, 252] on icon "69" at bounding box center [511, 231] width 110 height 110
click at [450, 195] on input "d. 69" at bounding box center [449, 192] width 1 height 3
radio input "true"
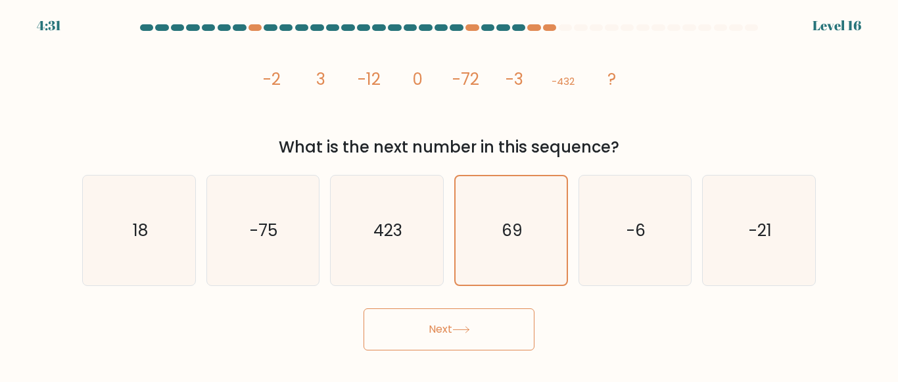
click at [453, 226] on div "d. 69" at bounding box center [511, 230] width 124 height 111
click at [427, 239] on icon "423" at bounding box center [387, 231] width 110 height 110
click at [449, 195] on input "c. 423" at bounding box center [449, 192] width 1 height 3
radio input "true"
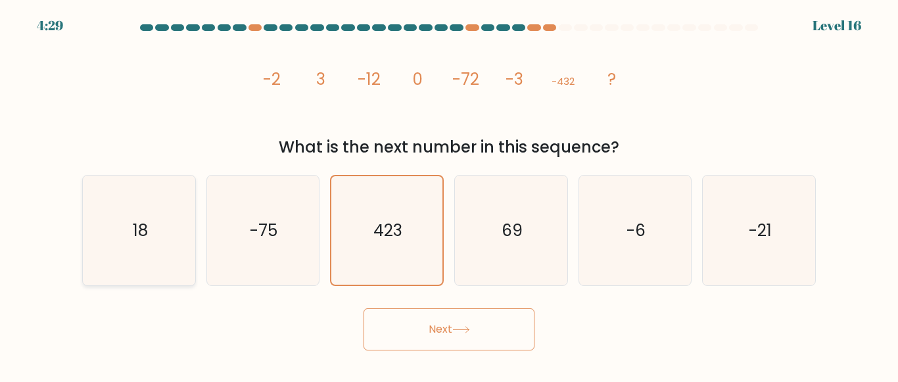
click at [167, 240] on icon "18" at bounding box center [139, 231] width 110 height 110
click at [449, 195] on input "a. 18" at bounding box center [449, 192] width 1 height 3
radio input "true"
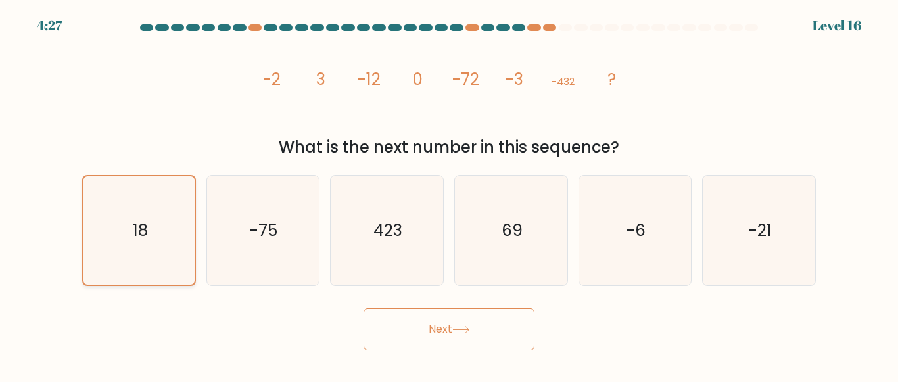
click at [103, 257] on icon "18" at bounding box center [139, 230] width 108 height 108
click at [449, 195] on input "a. 18" at bounding box center [449, 192] width 1 height 3
click at [105, 256] on icon "18" at bounding box center [139, 230] width 108 height 108
click at [449, 195] on input "a. 18" at bounding box center [449, 192] width 1 height 3
click at [164, 275] on icon "18" at bounding box center [139, 230] width 108 height 108
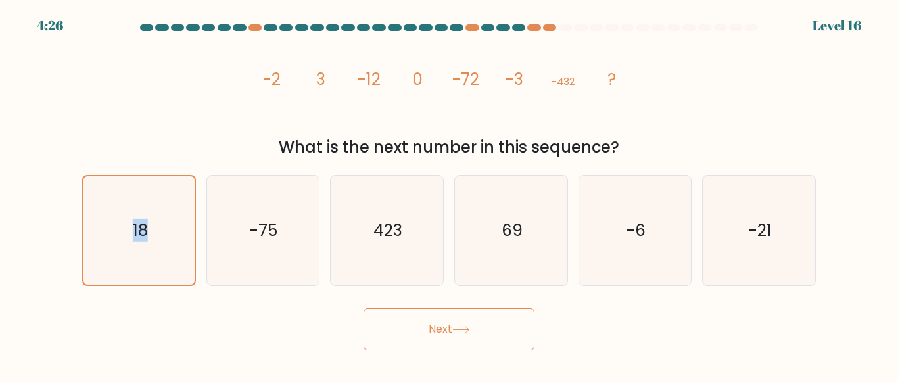
click at [396, 336] on button "Next" at bounding box center [449, 329] width 171 height 42
drag, startPoint x: 396, startPoint y: 336, endPoint x: 409, endPoint y: 336, distance: 13.2
click at [408, 336] on button "Next" at bounding box center [449, 329] width 171 height 42
click at [430, 332] on button "Next" at bounding box center [449, 329] width 171 height 42
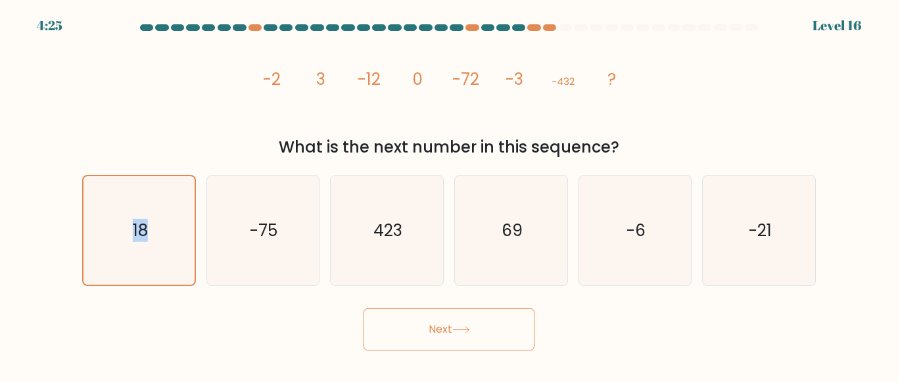
drag, startPoint x: 546, startPoint y: 324, endPoint x: 579, endPoint y: 325, distance: 32.9
click at [556, 325] on div "Next" at bounding box center [449, 326] width 750 height 49
drag, startPoint x: 596, startPoint y: 324, endPoint x: 111, endPoint y: 238, distance: 492.7
click at [111, 238] on icon "18" at bounding box center [139, 230] width 108 height 108
click at [449, 195] on input "a. 18" at bounding box center [449, 192] width 1 height 3
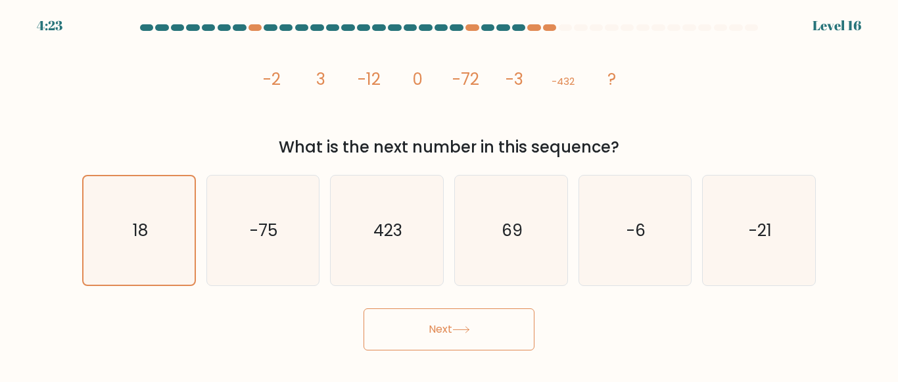
drag, startPoint x: 404, startPoint y: 349, endPoint x: 416, endPoint y: 343, distance: 13.5
click at [408, 349] on button "Next" at bounding box center [449, 329] width 171 height 42
click at [417, 341] on button "Next" at bounding box center [449, 329] width 171 height 42
click at [370, 249] on icon "423" at bounding box center [387, 231] width 110 height 110
click at [449, 195] on input "c. 423" at bounding box center [449, 192] width 1 height 3
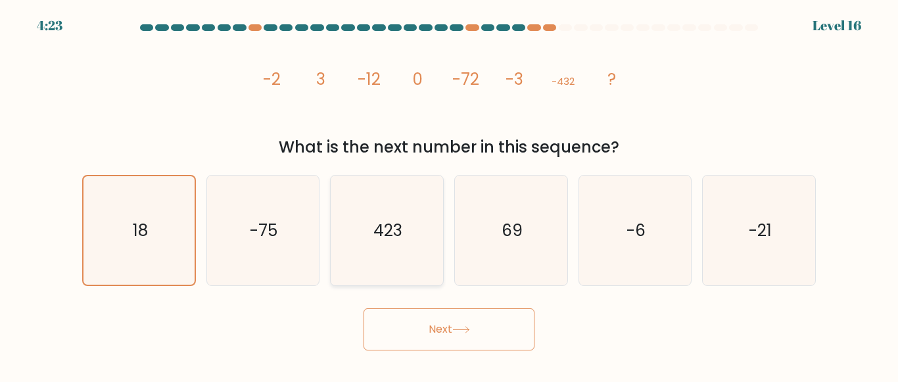
radio input "true"
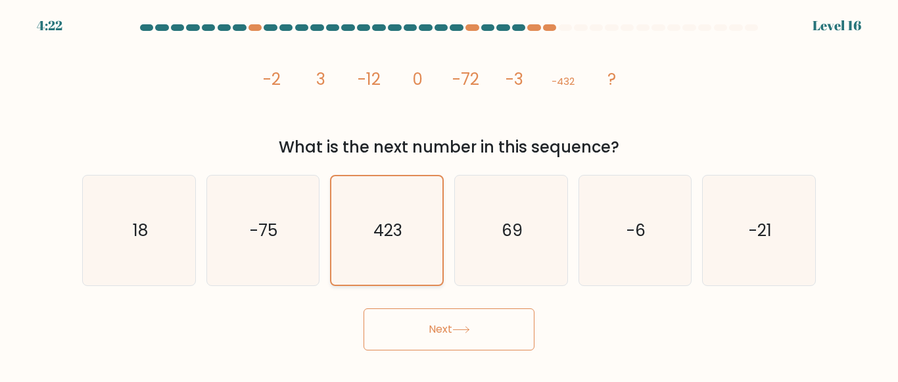
click at [372, 248] on icon "423" at bounding box center [387, 230] width 108 height 108
click at [449, 195] on input "c. 423" at bounding box center [449, 192] width 1 height 3
drag, startPoint x: 231, startPoint y: 243, endPoint x: 178, endPoint y: 255, distance: 54.6
click at [185, 255] on div "a. 18 b. -75" at bounding box center [449, 225] width 744 height 122
click at [131, 237] on icon "18" at bounding box center [139, 231] width 110 height 110
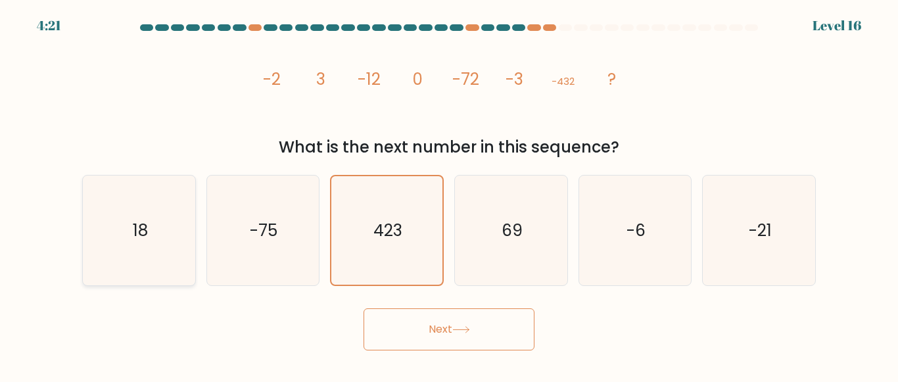
click at [449, 195] on input "a. 18" at bounding box center [449, 192] width 1 height 3
radio input "true"
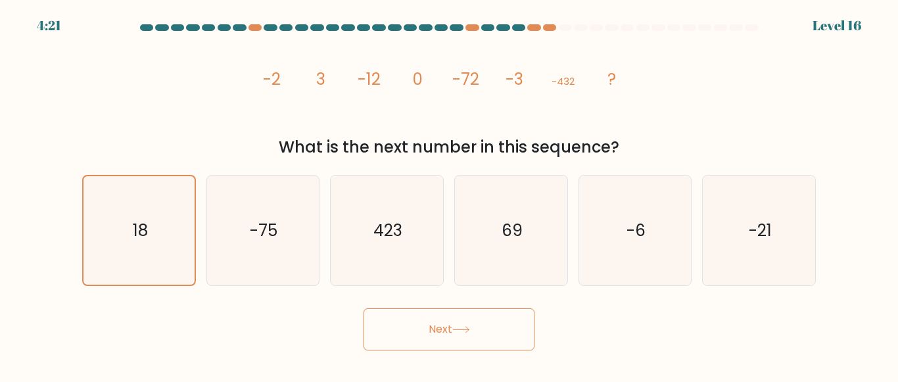
click at [397, 313] on button "Next" at bounding box center [449, 329] width 171 height 42
click at [397, 325] on button "Next" at bounding box center [449, 329] width 171 height 42
click at [502, 266] on icon "69" at bounding box center [511, 231] width 110 height 110
click at [450, 195] on input "d. 69" at bounding box center [449, 192] width 1 height 3
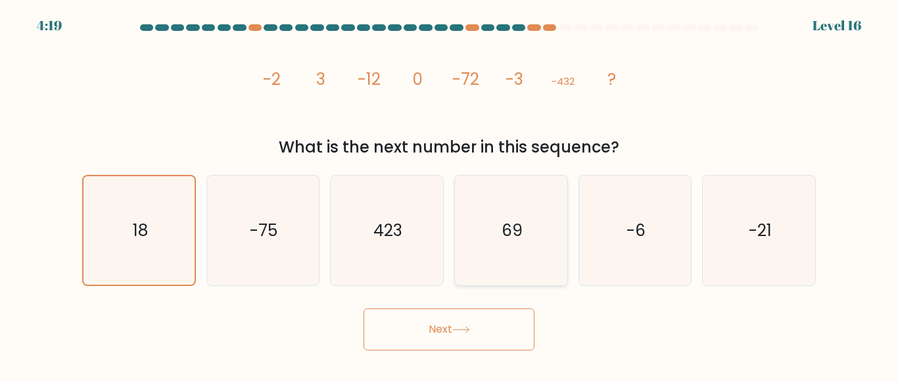
radio input "true"
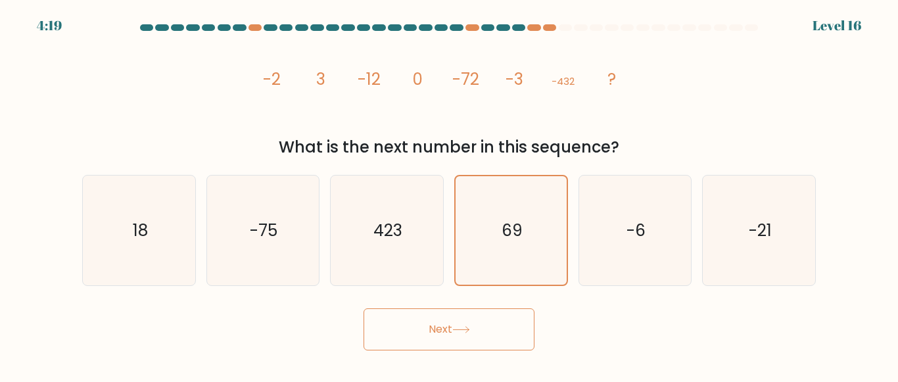
click at [479, 341] on button "Next" at bounding box center [449, 329] width 171 height 42
drag, startPoint x: 479, startPoint y: 337, endPoint x: 518, endPoint y: 271, distance: 76.7
click at [474, 335] on button "Next" at bounding box center [449, 329] width 171 height 42
click at [626, 208] on icon "-6" at bounding box center [635, 231] width 110 height 110
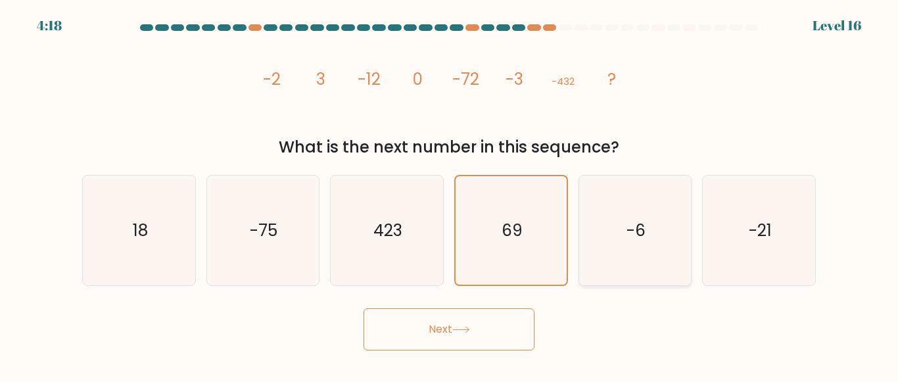
click at [450, 195] on input "e. -6" at bounding box center [449, 192] width 1 height 3
radio input "true"
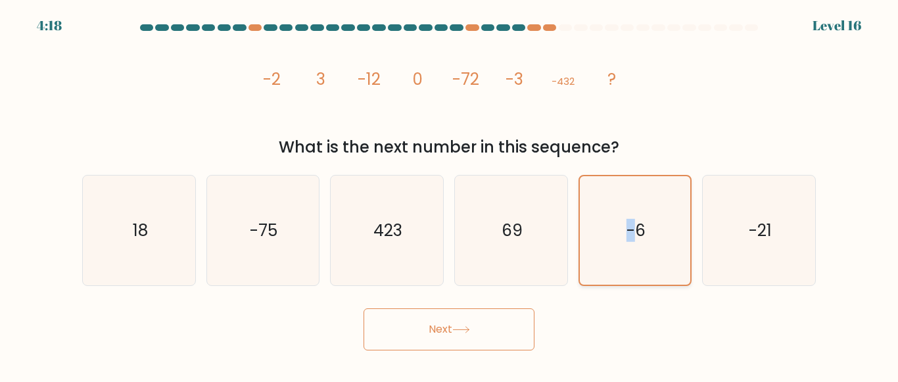
click at [626, 208] on icon "-6" at bounding box center [635, 230] width 108 height 108
click at [450, 195] on input "e. -6" at bounding box center [449, 192] width 1 height 3
click at [626, 208] on icon "-6" at bounding box center [635, 230] width 108 height 108
click at [450, 195] on input "e. -6" at bounding box center [449, 192] width 1 height 3
click at [770, 226] on text "-21" at bounding box center [760, 230] width 23 height 23
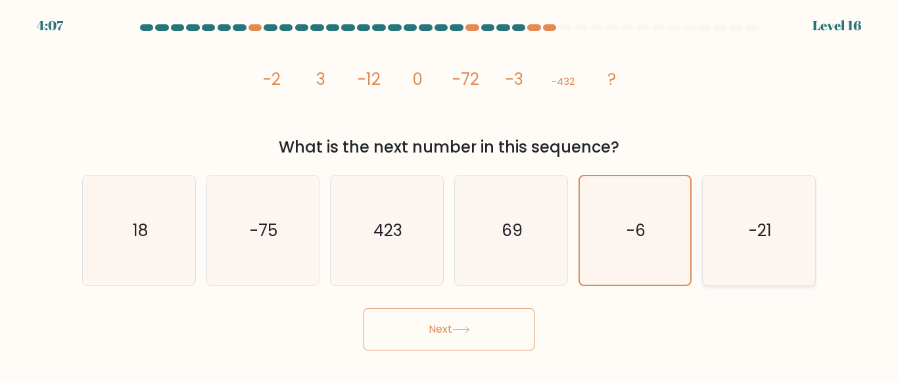
click at [450, 195] on input "f. -21" at bounding box center [449, 192] width 1 height 3
radio input "true"
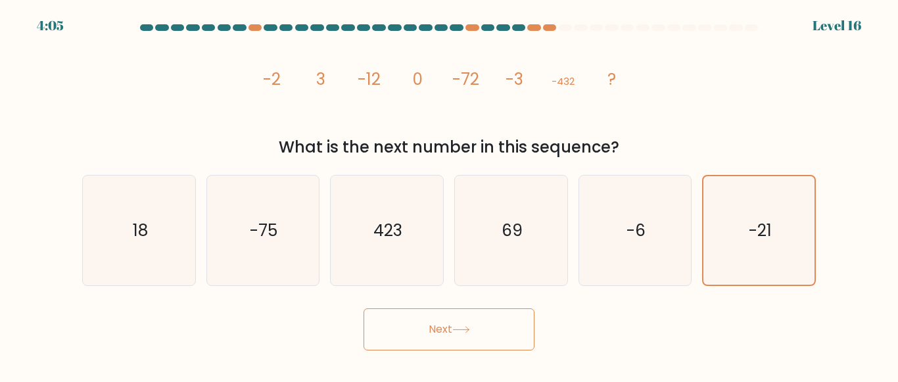
click at [406, 324] on button "Next" at bounding box center [449, 329] width 171 height 42
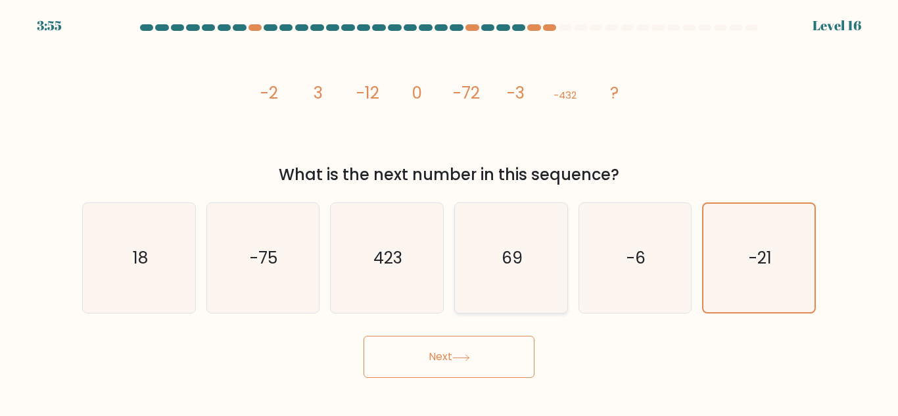
click at [525, 287] on icon "69" at bounding box center [511, 258] width 110 height 110
click at [450, 212] on input "d. 69" at bounding box center [449, 209] width 1 height 3
radio input "true"
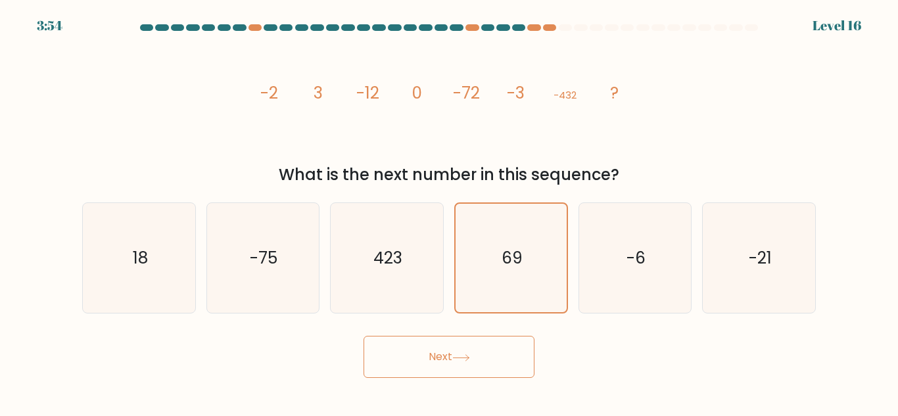
click at [490, 354] on button "Next" at bounding box center [449, 357] width 171 height 42
click at [490, 355] on button "Next" at bounding box center [449, 357] width 171 height 42
drag, startPoint x: 490, startPoint y: 355, endPoint x: 617, endPoint y: 447, distance: 157.3
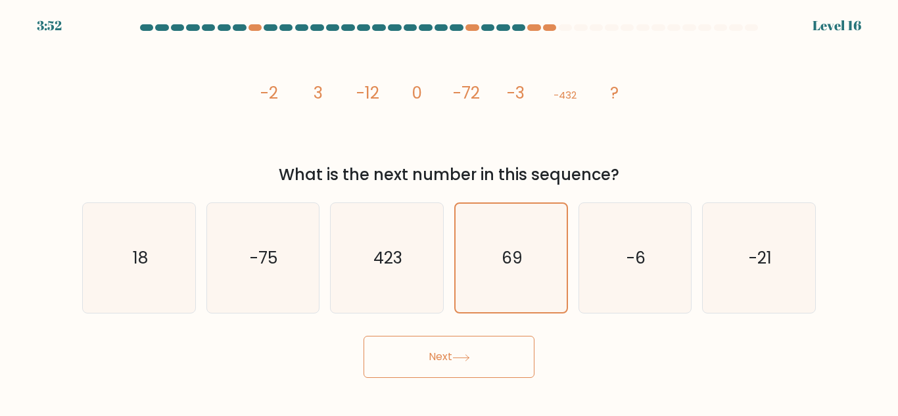
click at [617, 381] on html "3:52 Level 16" at bounding box center [449, 208] width 898 height 416
click at [397, 362] on button "Next" at bounding box center [449, 357] width 171 height 42
click at [437, 362] on button "Next" at bounding box center [449, 357] width 171 height 42
click at [395, 299] on icon "423" at bounding box center [387, 258] width 110 height 110
click at [449, 212] on input "c. 423" at bounding box center [449, 209] width 1 height 3
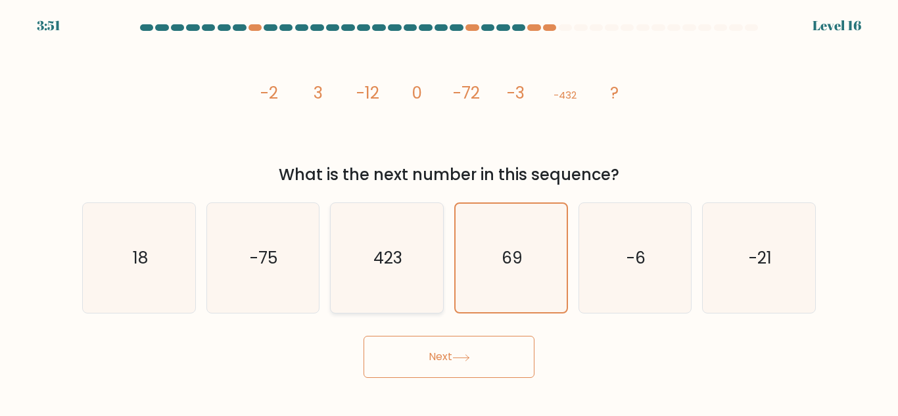
radio input "true"
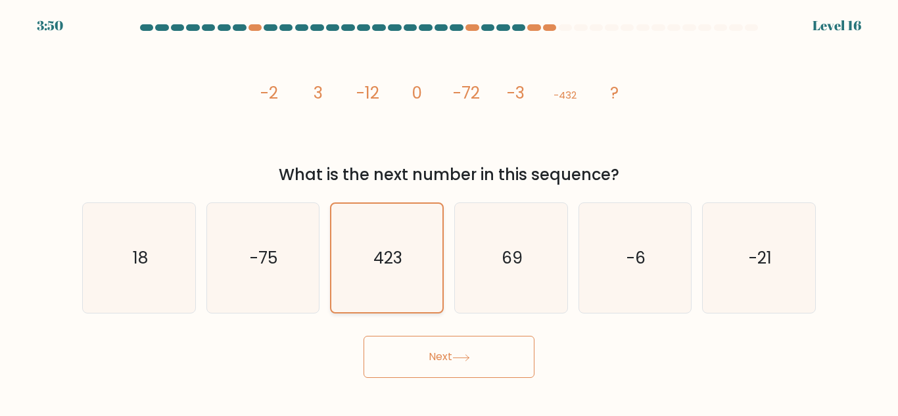
click at [395, 299] on icon "423" at bounding box center [387, 258] width 108 height 108
click at [449, 212] on input "c. 423" at bounding box center [449, 209] width 1 height 3
drag, startPoint x: 443, startPoint y: 339, endPoint x: 479, endPoint y: 397, distance: 68.2
click at [479, 381] on body "3:50 Level 16" at bounding box center [449, 208] width 898 height 416
click at [481, 369] on button "Next" at bounding box center [449, 357] width 171 height 42
